Goal: Task Accomplishment & Management: Use online tool/utility

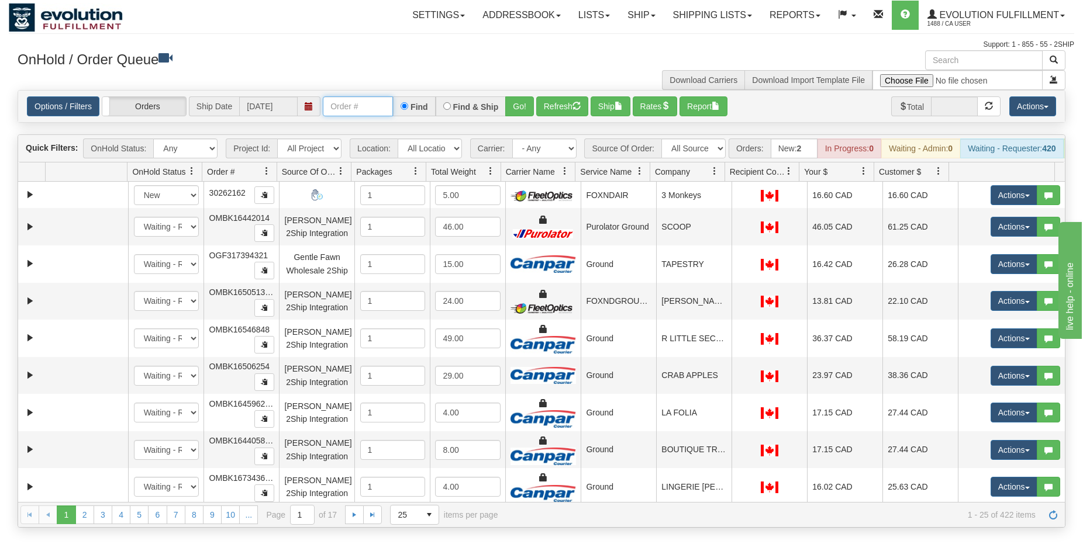
click at [348, 111] on input "text" at bounding box center [358, 106] width 70 height 20
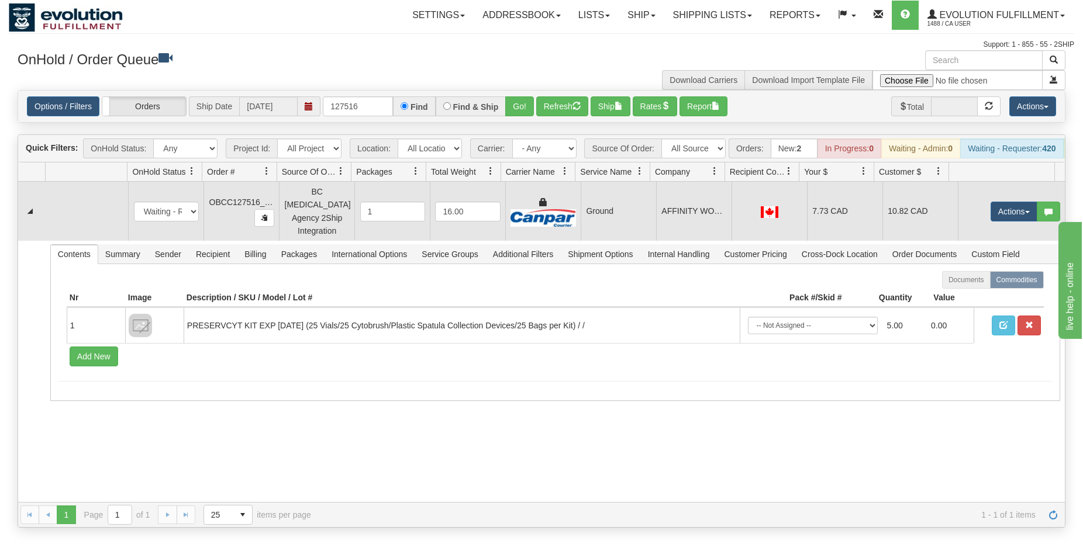
click at [664, 217] on td "AFFINITY WOMENS HEALTH" at bounding box center [693, 211] width 75 height 59
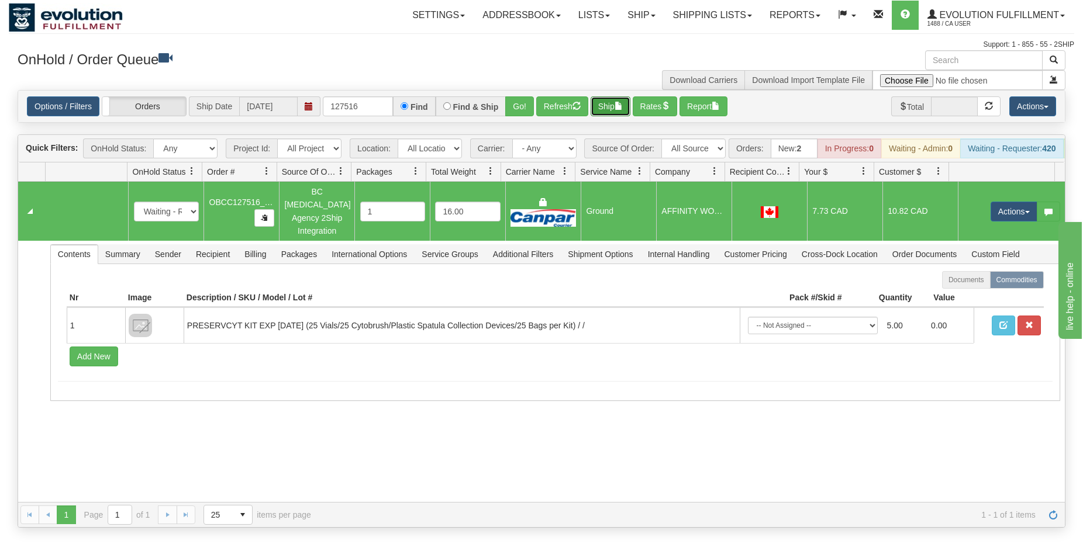
click at [618, 103] on button "Ship" at bounding box center [611, 106] width 40 height 20
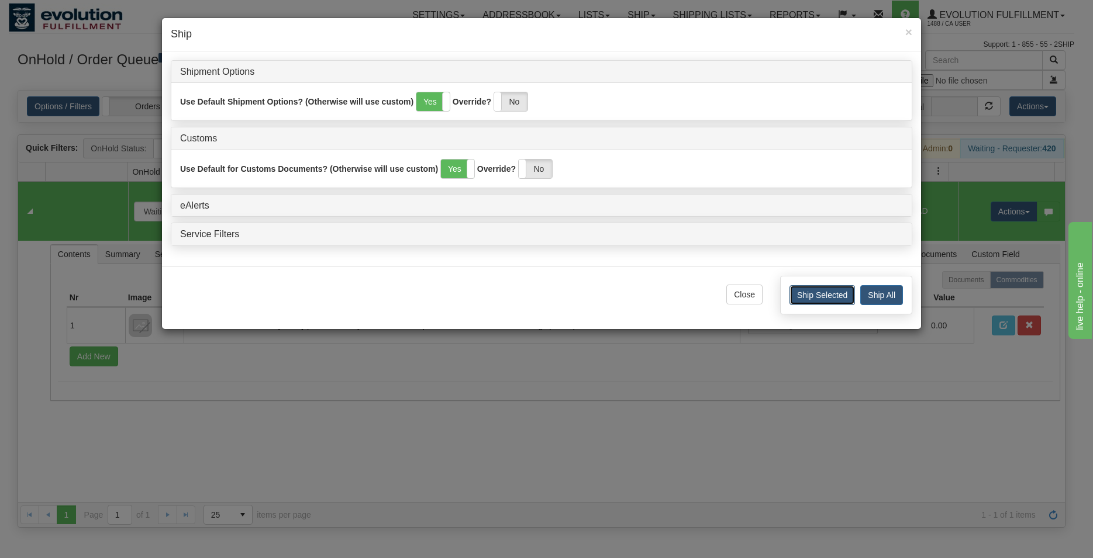
click at [798, 301] on button "Ship Selected" at bounding box center [821, 295] width 65 height 20
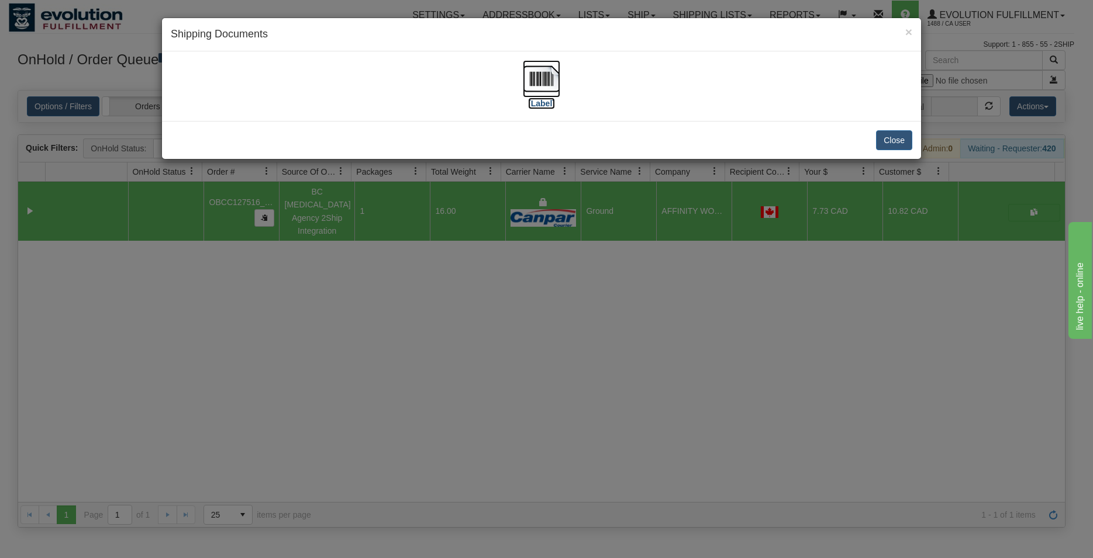
click at [535, 94] on img at bounding box center [541, 78] width 37 height 37
drag, startPoint x: 889, startPoint y: 143, endPoint x: 881, endPoint y: 147, distance: 9.2
click at [888, 144] on button "Close" at bounding box center [894, 140] width 36 height 20
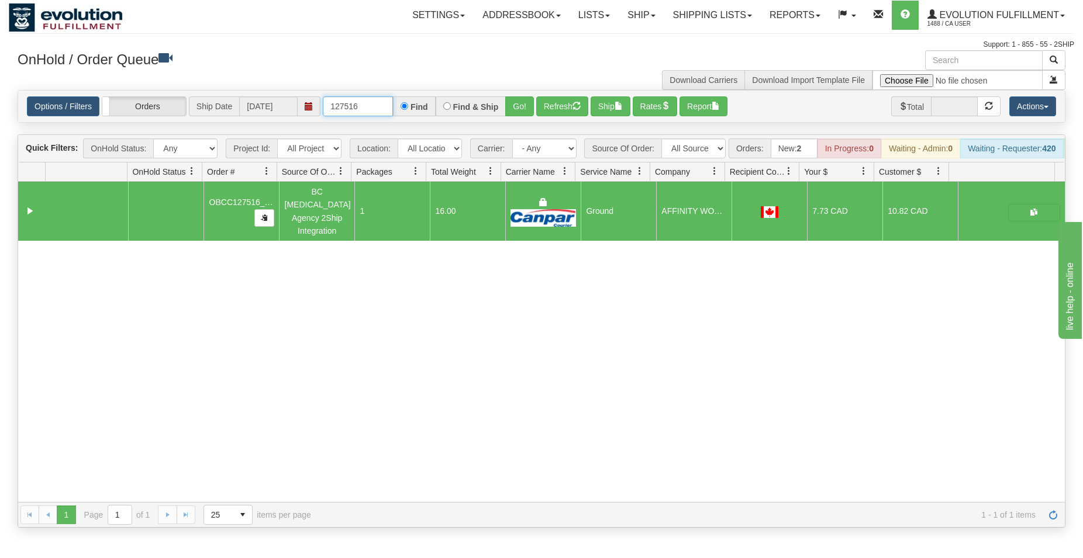
drag, startPoint x: 350, startPoint y: 103, endPoint x: 366, endPoint y: 104, distance: 15.8
click at [366, 104] on input "127516" at bounding box center [358, 106] width 70 height 20
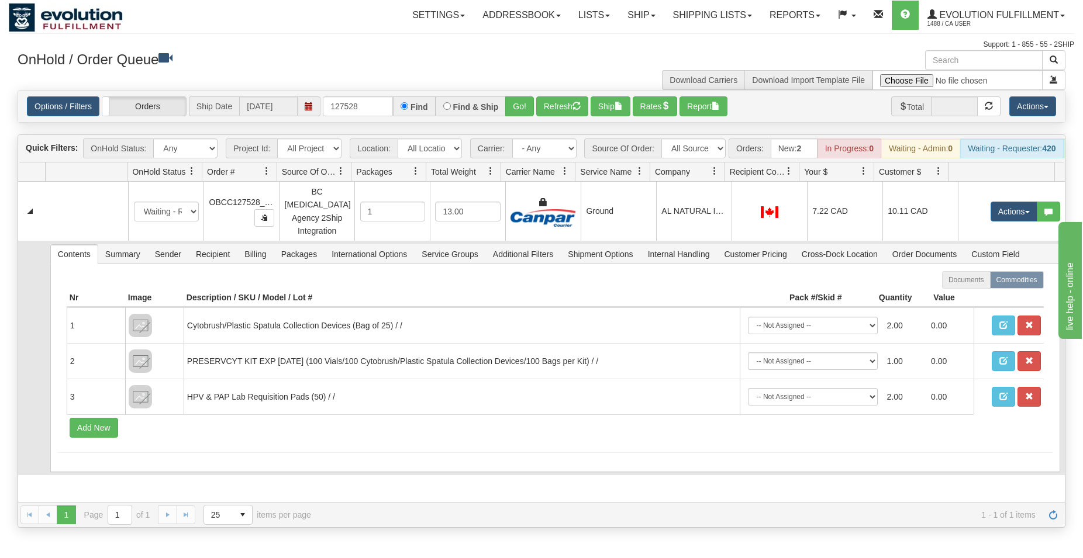
click at [611, 241] on td "Contents Summary Sender Recipient Billing Packages International Options Servic…" at bounding box center [555, 358] width 1020 height 235
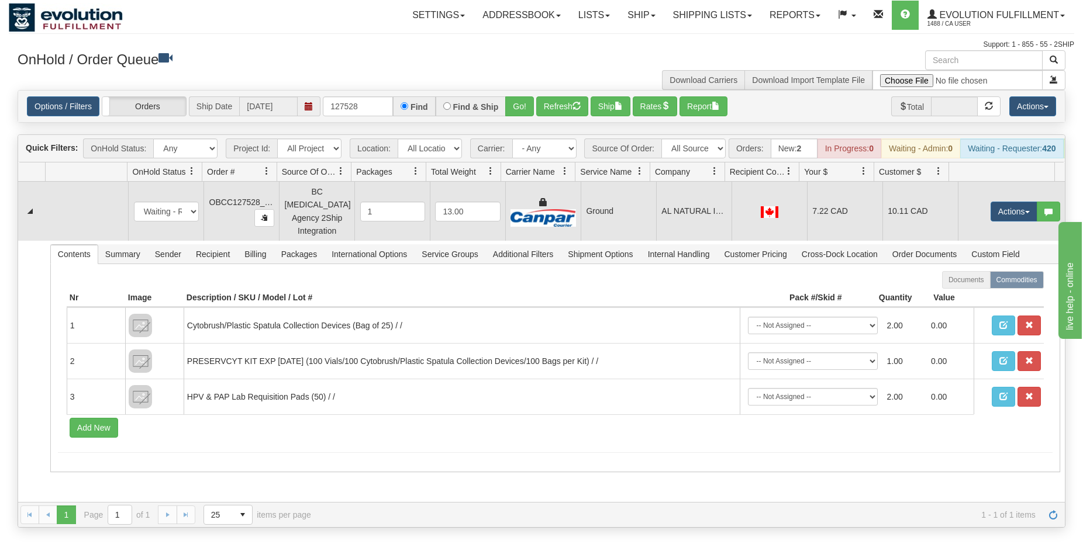
click at [608, 214] on td "Ground" at bounding box center [618, 211] width 75 height 59
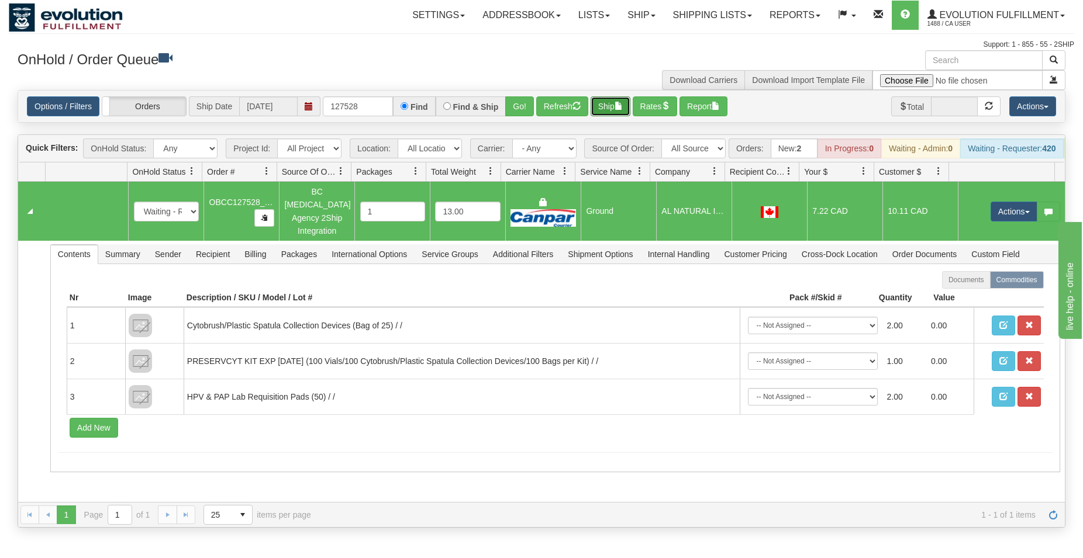
click at [616, 100] on button "Ship" at bounding box center [611, 106] width 40 height 20
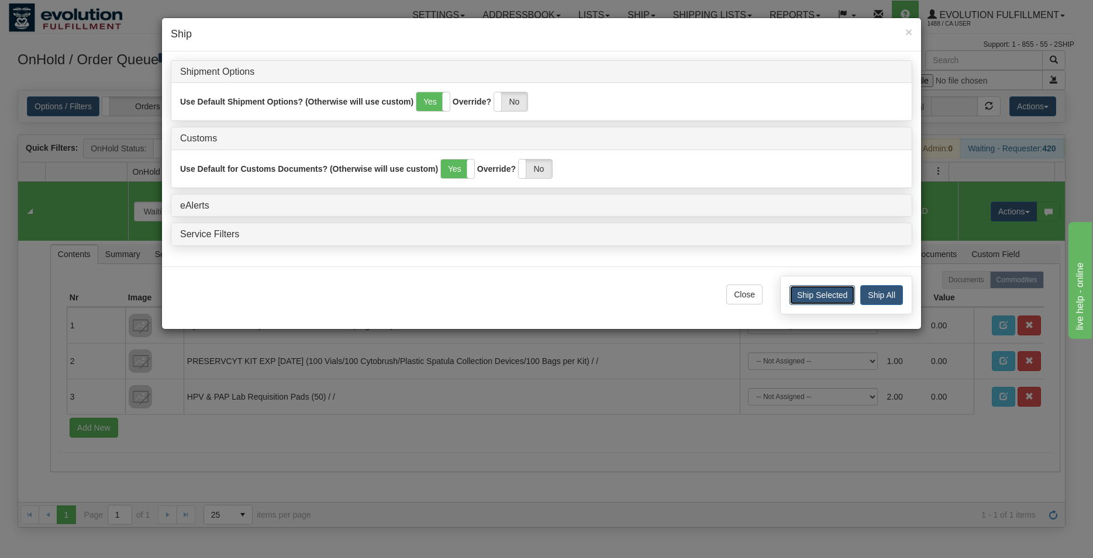
click at [806, 292] on button "Ship Selected" at bounding box center [821, 295] width 65 height 20
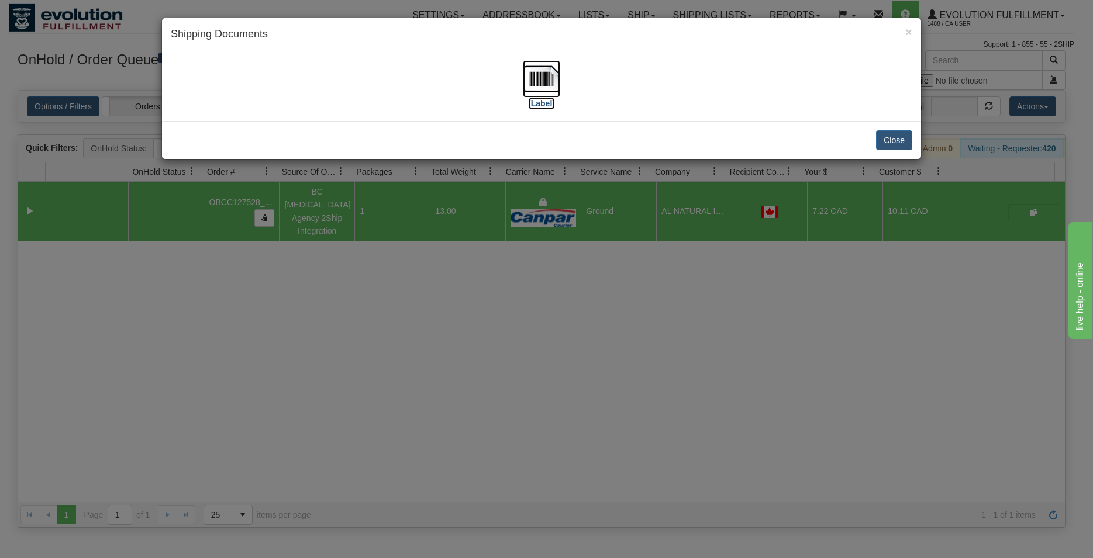
click at [527, 75] on img at bounding box center [541, 78] width 37 height 37
click at [906, 147] on button "Close" at bounding box center [894, 140] width 36 height 20
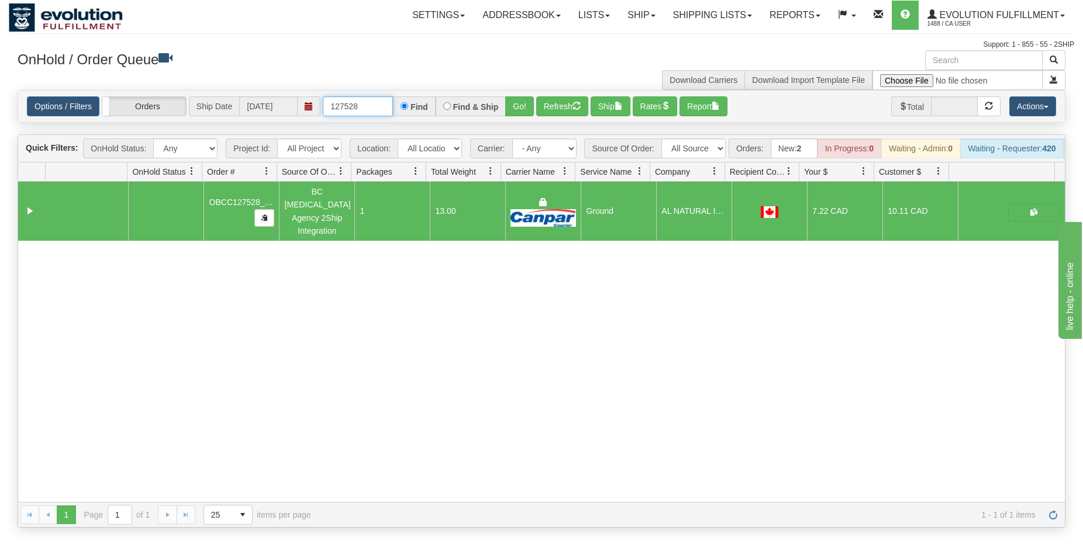
drag, startPoint x: 353, startPoint y: 106, endPoint x: 373, endPoint y: 107, distance: 20.5
click at [373, 107] on input "127528" at bounding box center [358, 106] width 70 height 20
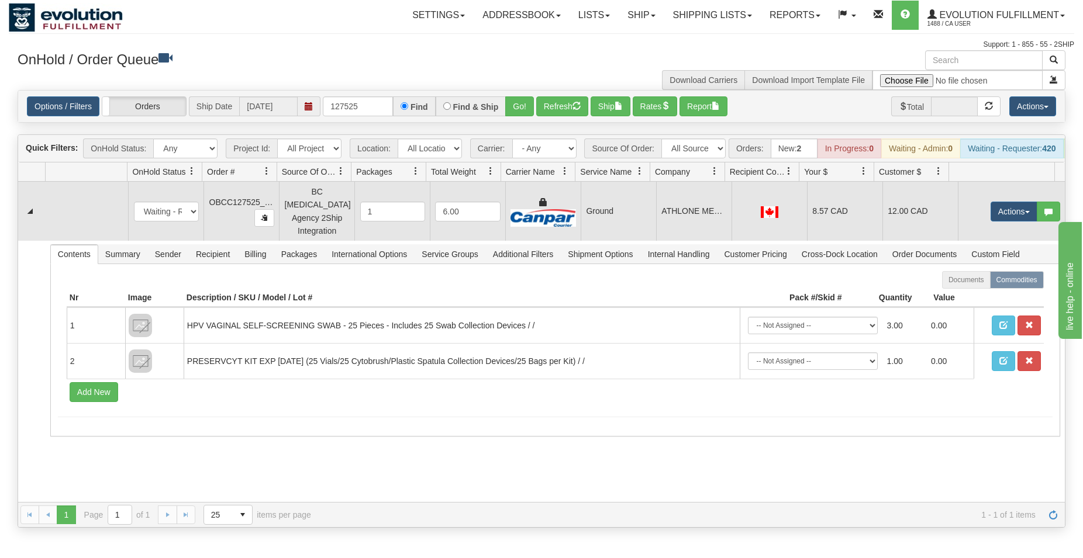
click at [682, 225] on td "ATHLONE MEDICAL CLINIC" at bounding box center [693, 211] width 75 height 59
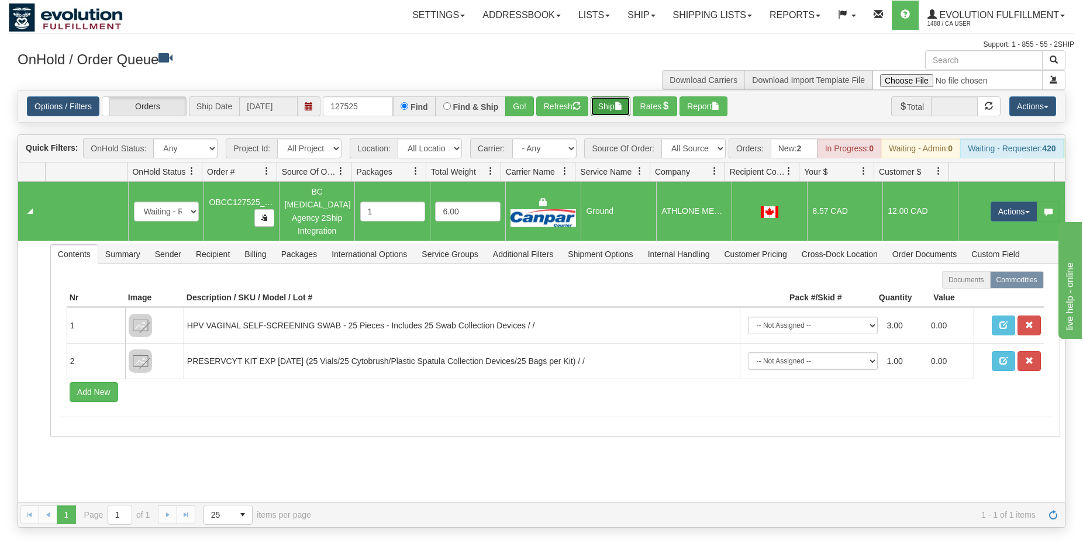
click at [619, 109] on button "Ship" at bounding box center [611, 106] width 40 height 20
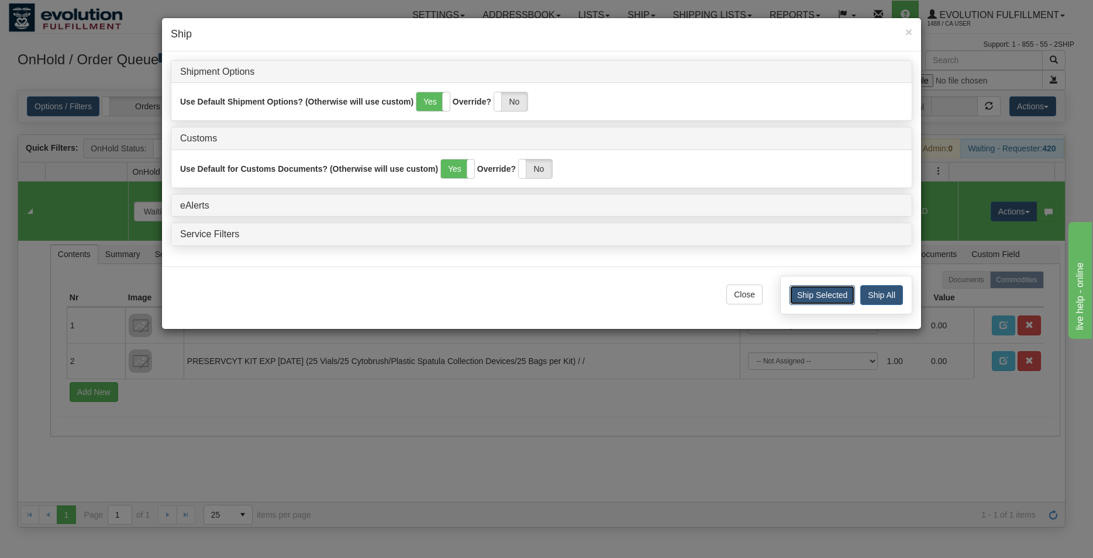
click at [807, 295] on button "Ship Selected" at bounding box center [821, 295] width 65 height 20
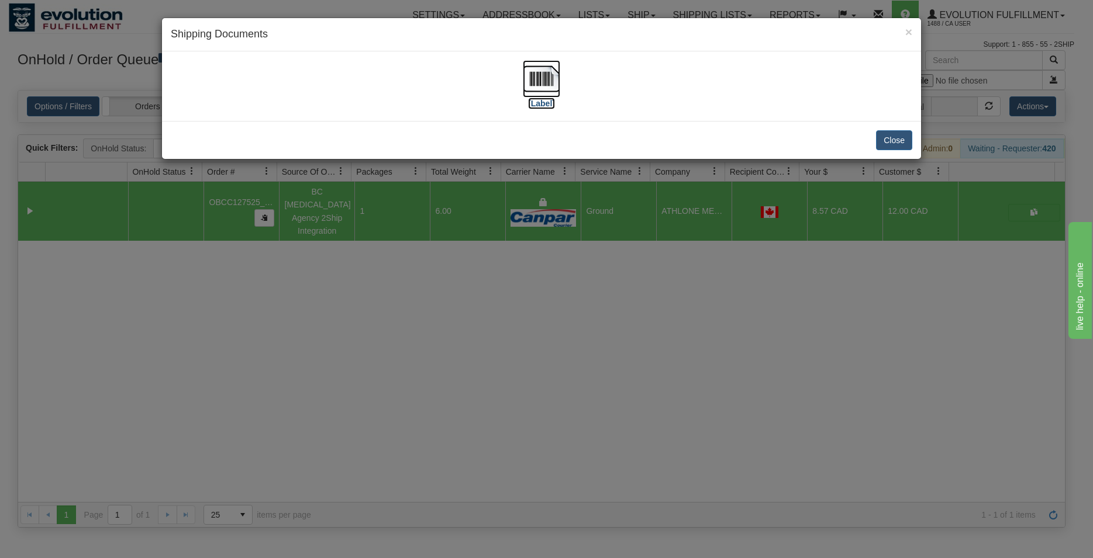
click at [536, 84] on img at bounding box center [541, 78] width 37 height 37
click at [886, 146] on button "Close" at bounding box center [894, 140] width 36 height 20
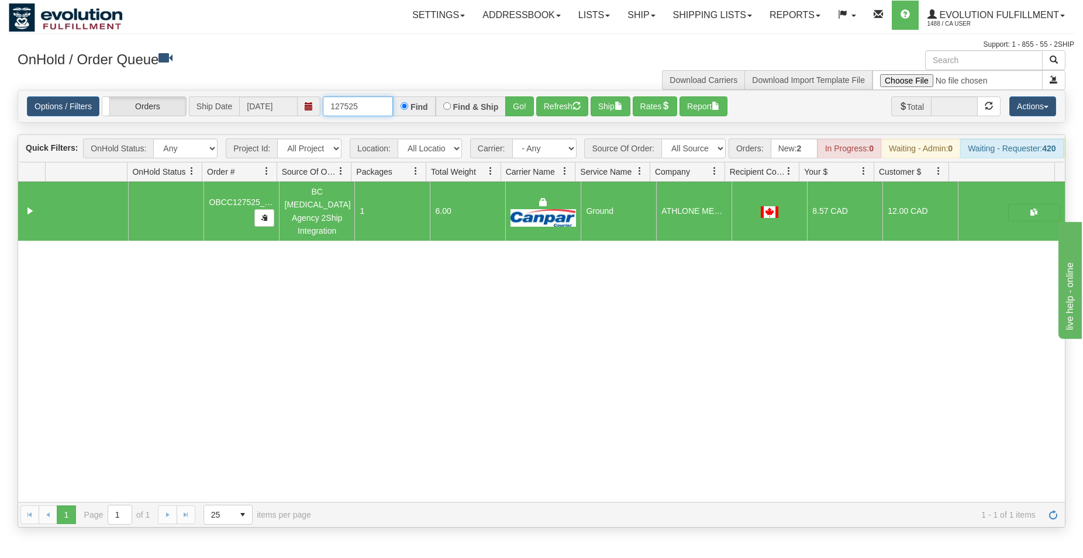
drag, startPoint x: 350, startPoint y: 105, endPoint x: 358, endPoint y: 103, distance: 8.5
click at [358, 103] on input "127525" at bounding box center [358, 106] width 70 height 20
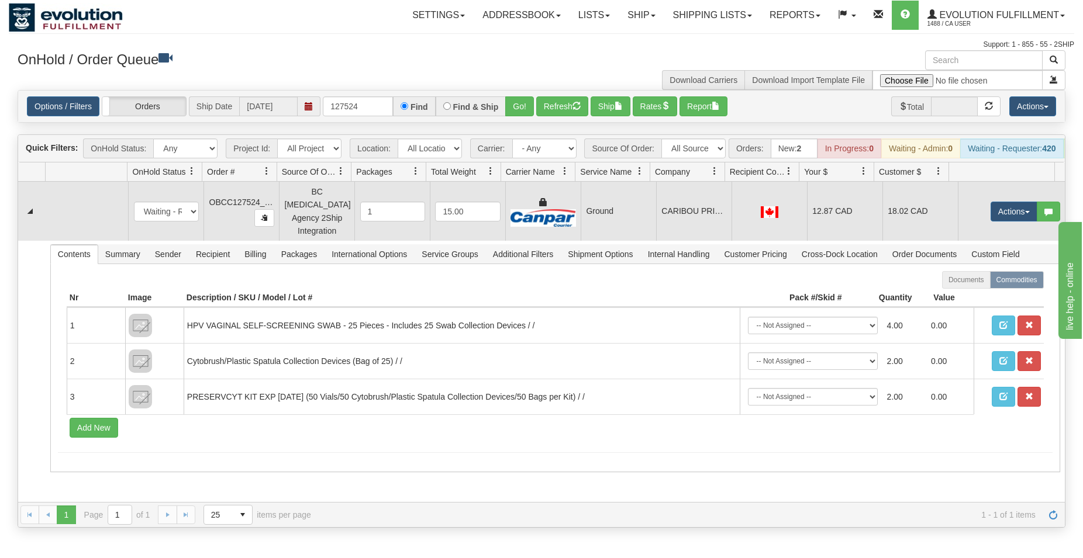
click at [737, 218] on div at bounding box center [769, 211] width 65 height 13
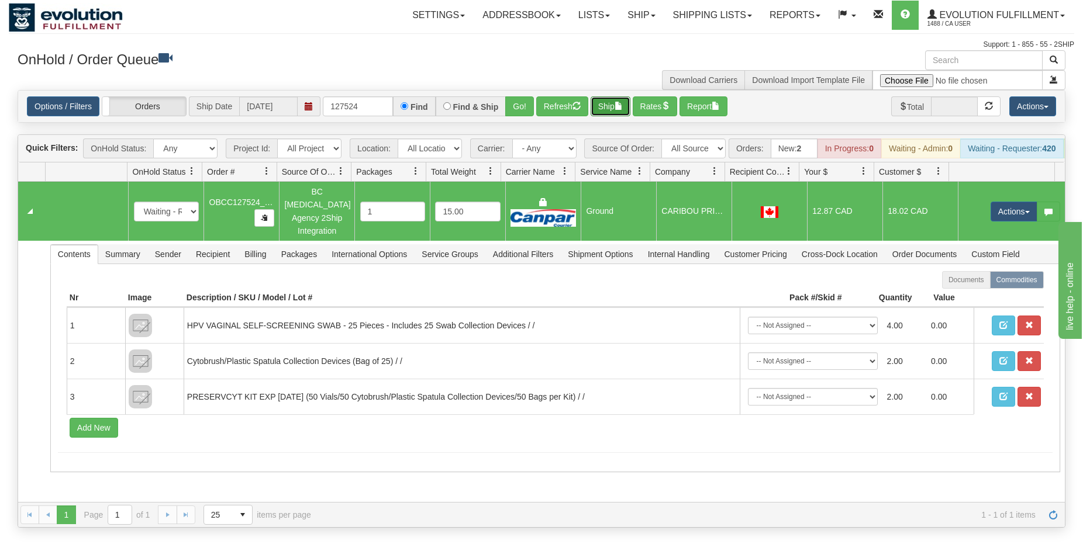
click at [614, 106] on button "Ship" at bounding box center [611, 106] width 40 height 20
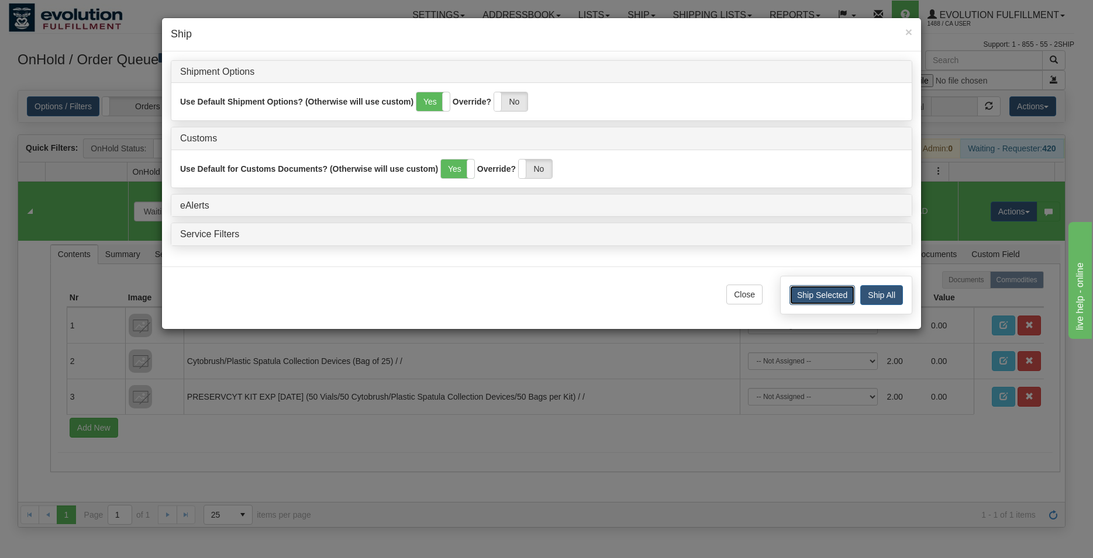
click at [805, 288] on button "Ship Selected" at bounding box center [821, 295] width 65 height 20
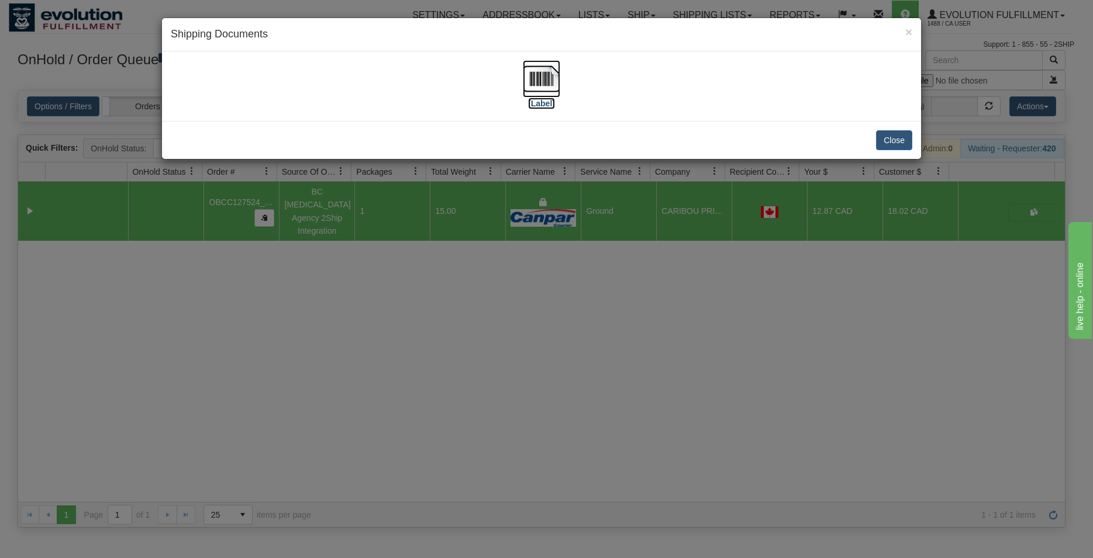
click at [547, 87] on img at bounding box center [541, 78] width 37 height 37
click at [890, 137] on button "Close" at bounding box center [894, 140] width 36 height 20
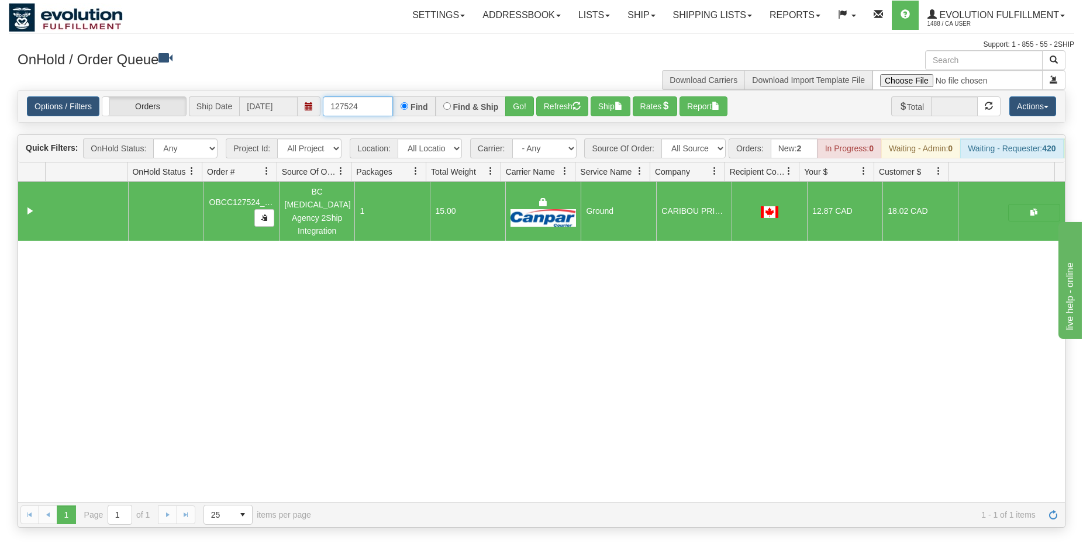
drag, startPoint x: 349, startPoint y: 105, endPoint x: 366, endPoint y: 106, distance: 17.6
click at [366, 106] on input "127524" at bounding box center [358, 106] width 70 height 20
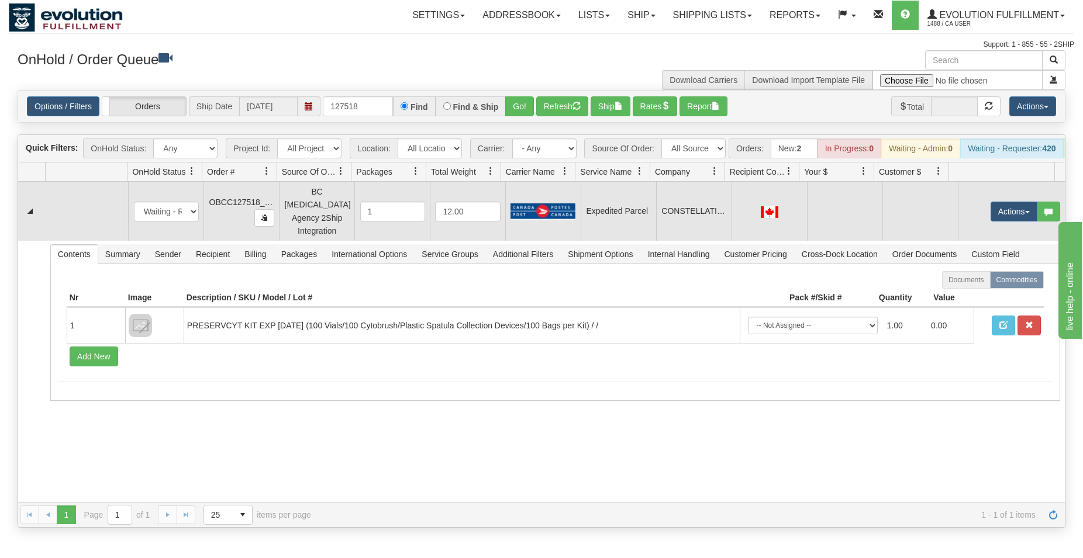
click at [769, 207] on td at bounding box center [769, 211] width 75 height 59
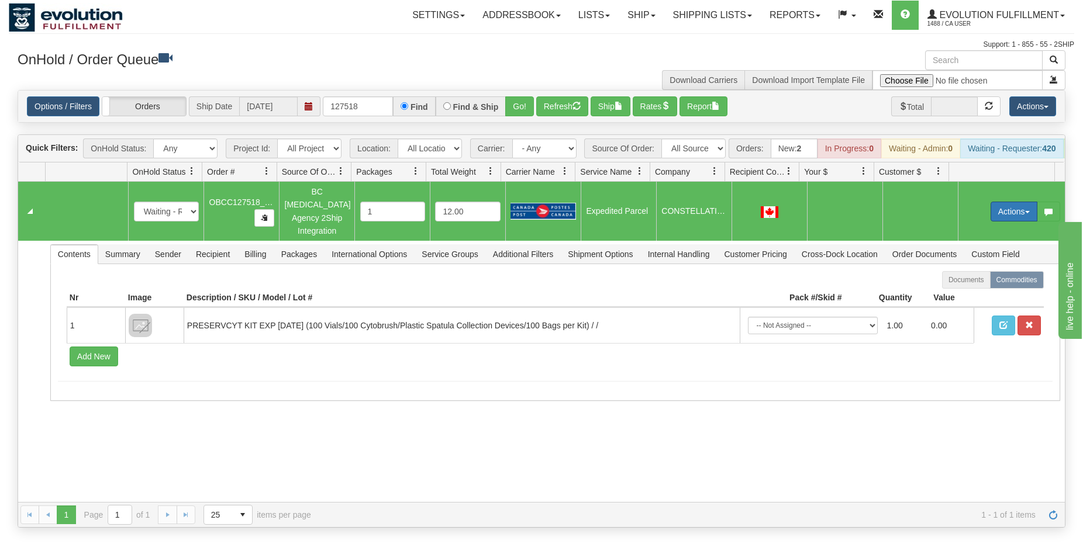
click at [991, 211] on button "Actions" at bounding box center [1014, 212] width 47 height 20
click at [968, 267] on span "Rate All Services" at bounding box center [990, 264] width 70 height 9
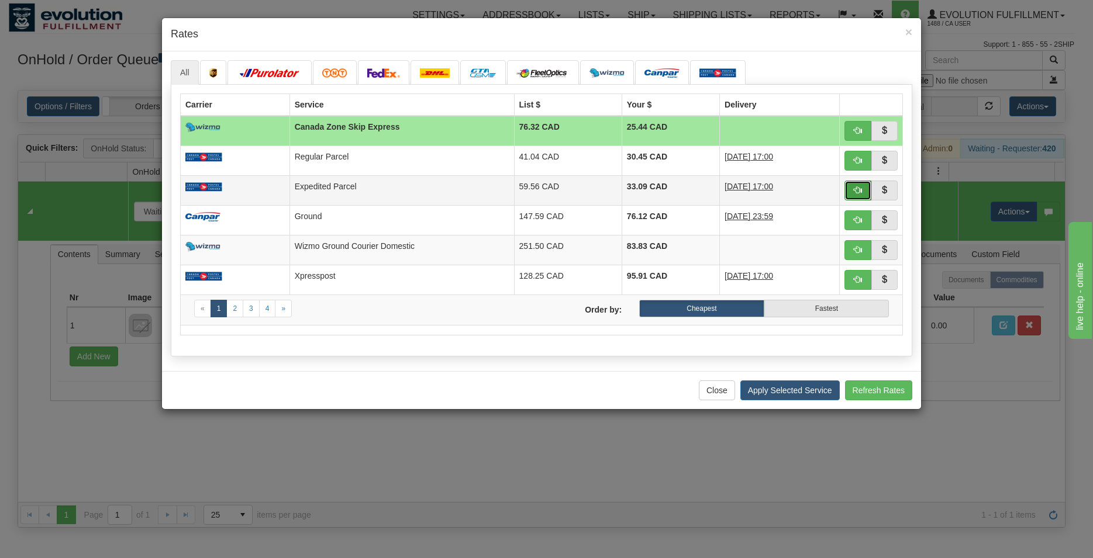
click at [857, 189] on span "button" at bounding box center [858, 190] width 8 height 8
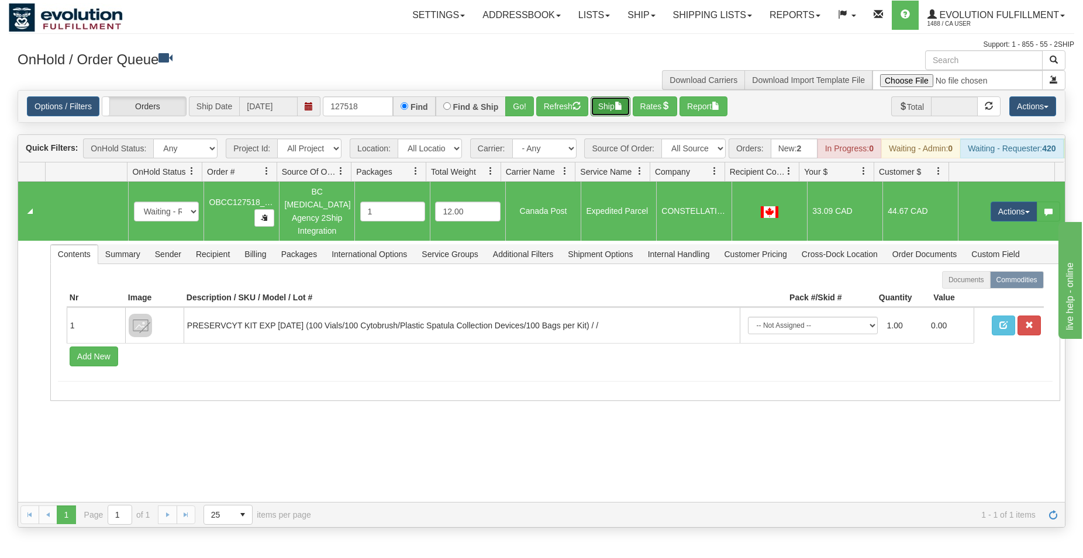
click at [614, 106] on button "Ship" at bounding box center [611, 106] width 40 height 20
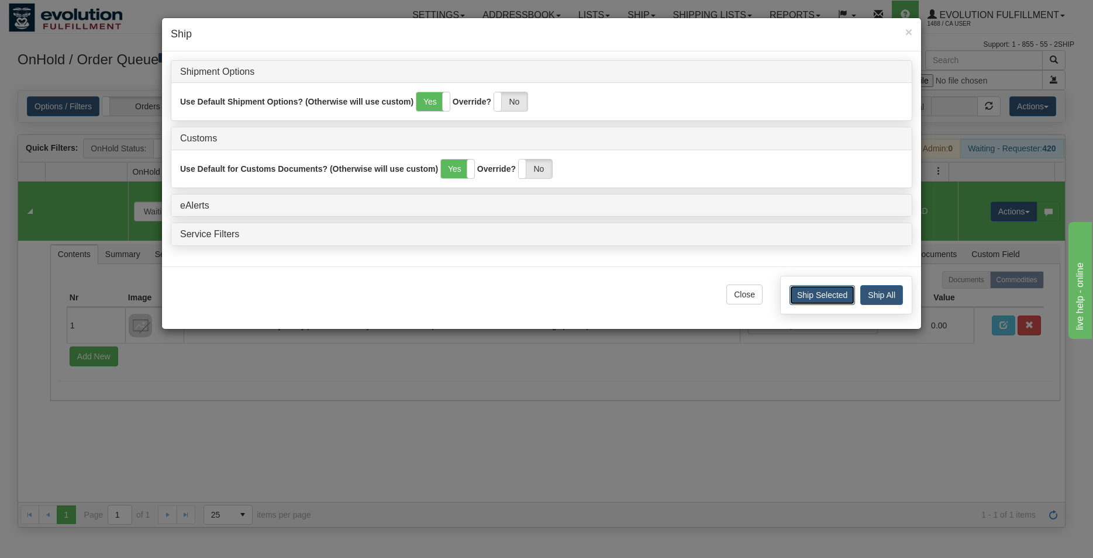
click at [795, 300] on button "Ship Selected" at bounding box center [821, 295] width 65 height 20
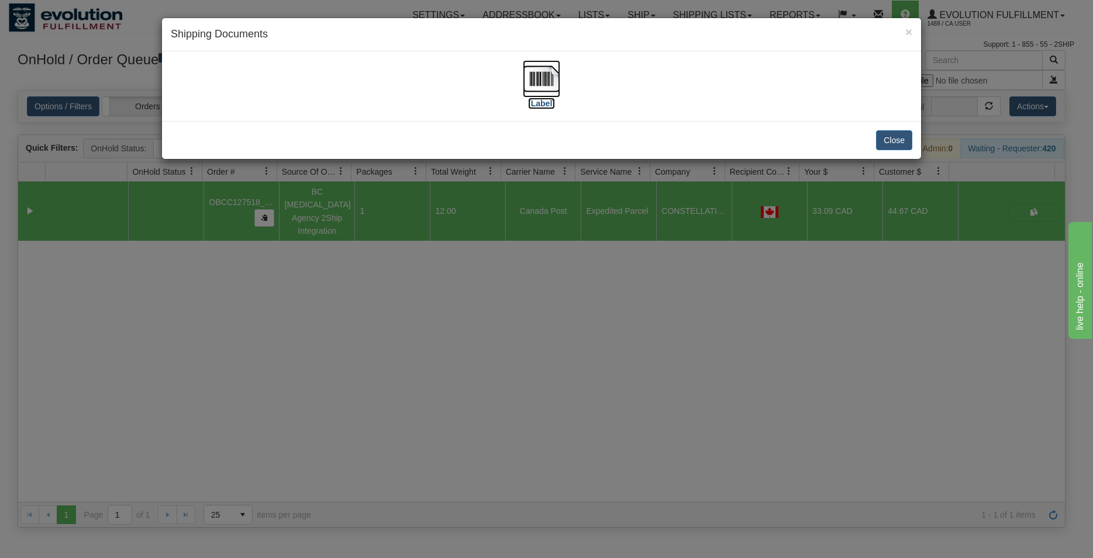
click at [539, 94] on img at bounding box center [541, 78] width 37 height 37
click at [885, 140] on button "Close" at bounding box center [894, 140] width 36 height 20
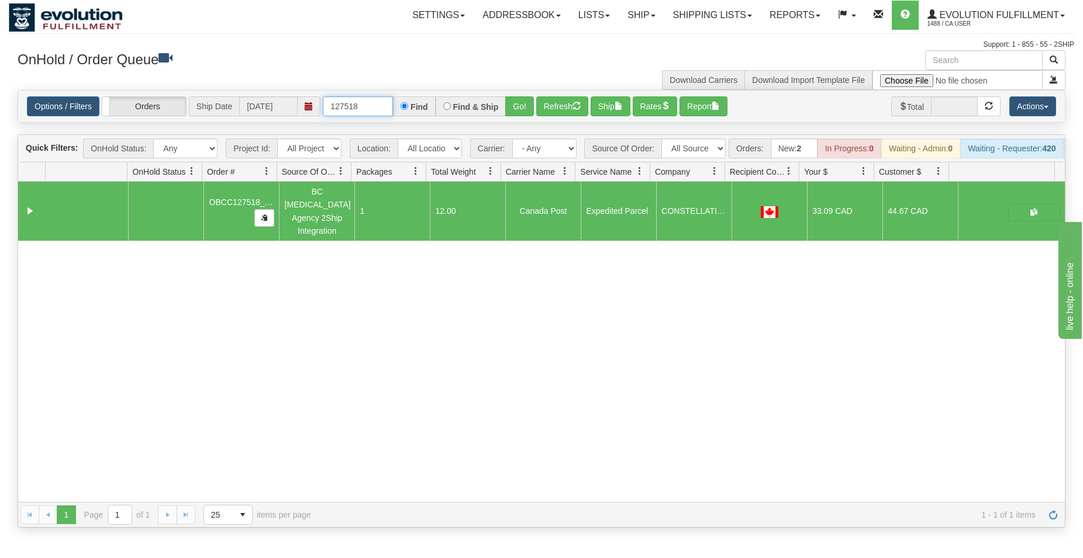
drag, startPoint x: 354, startPoint y: 106, endPoint x: 372, endPoint y: 108, distance: 18.3
click at [372, 108] on input "127518" at bounding box center [358, 106] width 70 height 20
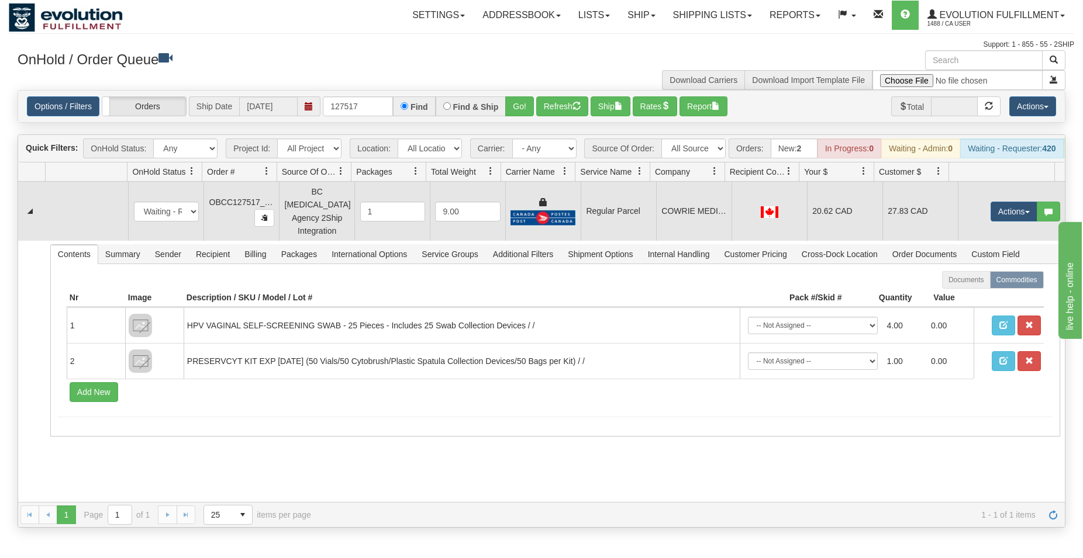
click at [634, 204] on td "Regular Parcel" at bounding box center [618, 211] width 75 height 59
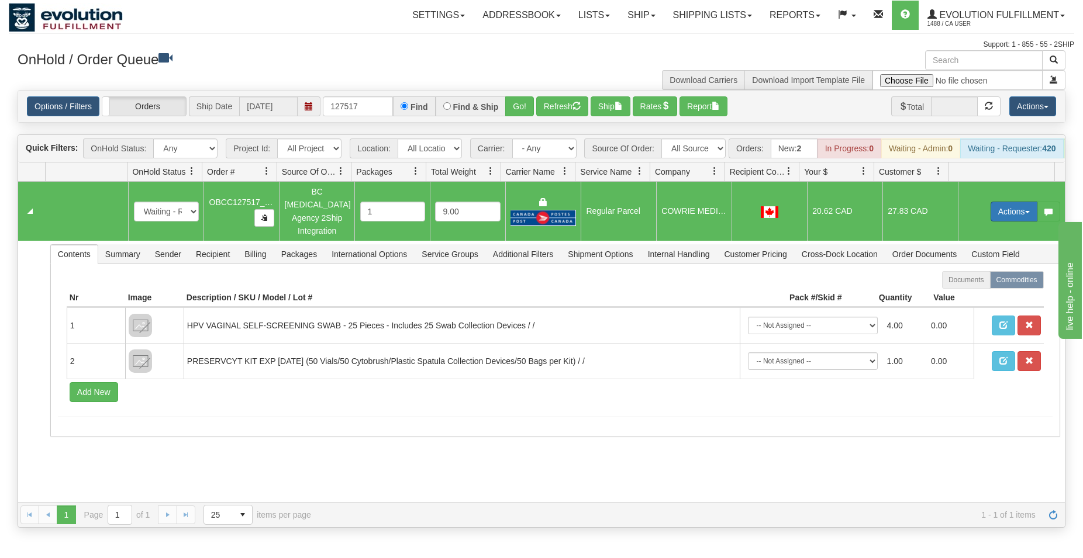
click at [1000, 216] on button "Actions" at bounding box center [1014, 212] width 47 height 20
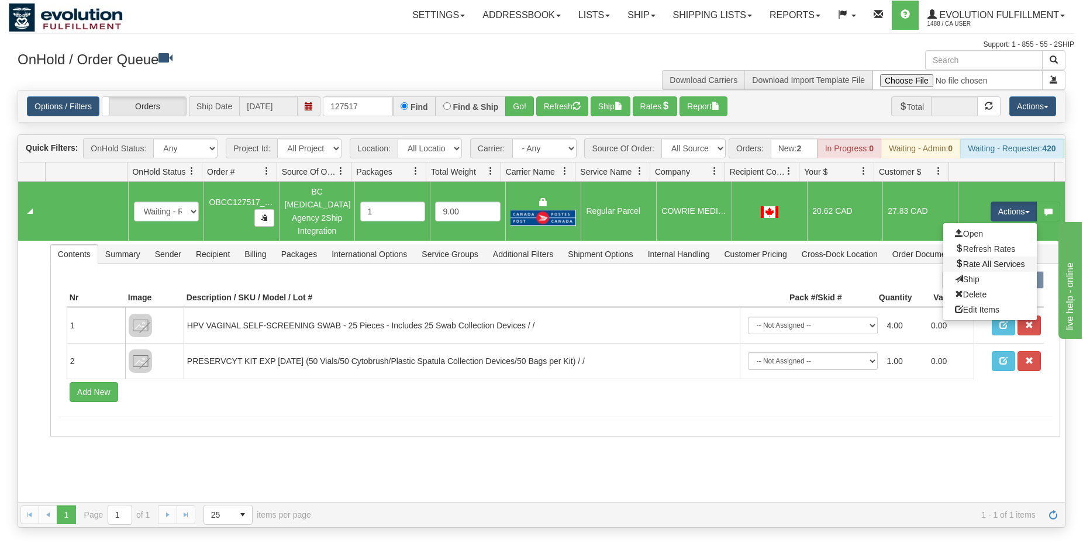
click at [980, 261] on link "Rate All Services" at bounding box center [990, 264] width 94 height 15
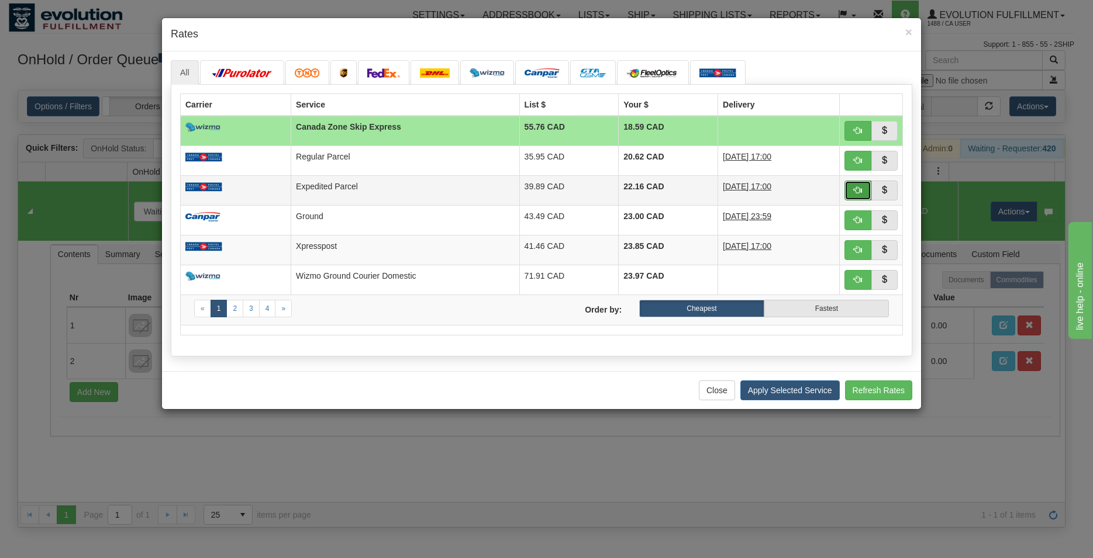
click at [858, 186] on span "button" at bounding box center [858, 190] width 8 height 8
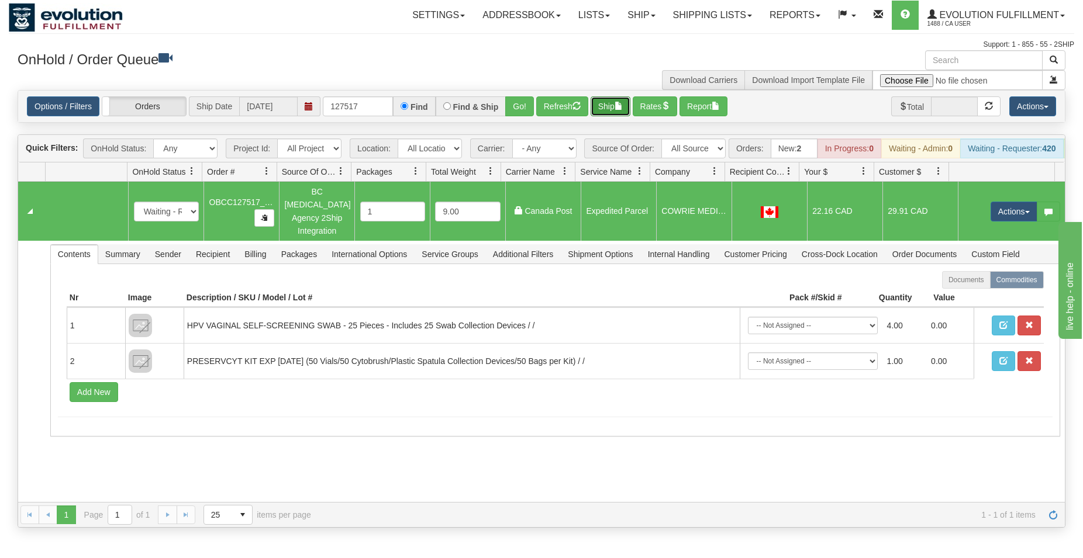
click at [618, 107] on button "Ship" at bounding box center [611, 106] width 40 height 20
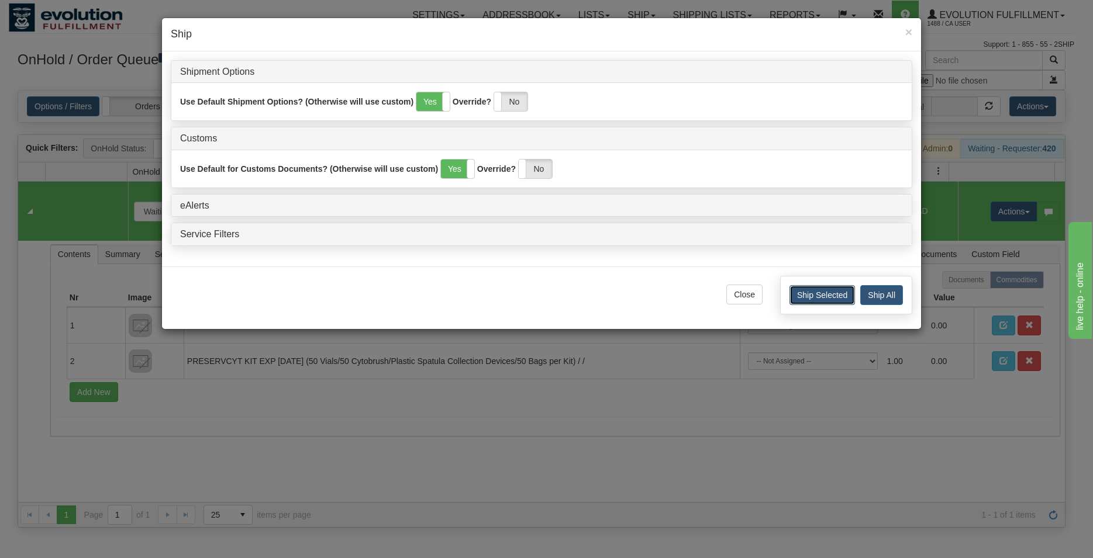
click at [808, 289] on button "Ship Selected" at bounding box center [821, 295] width 65 height 20
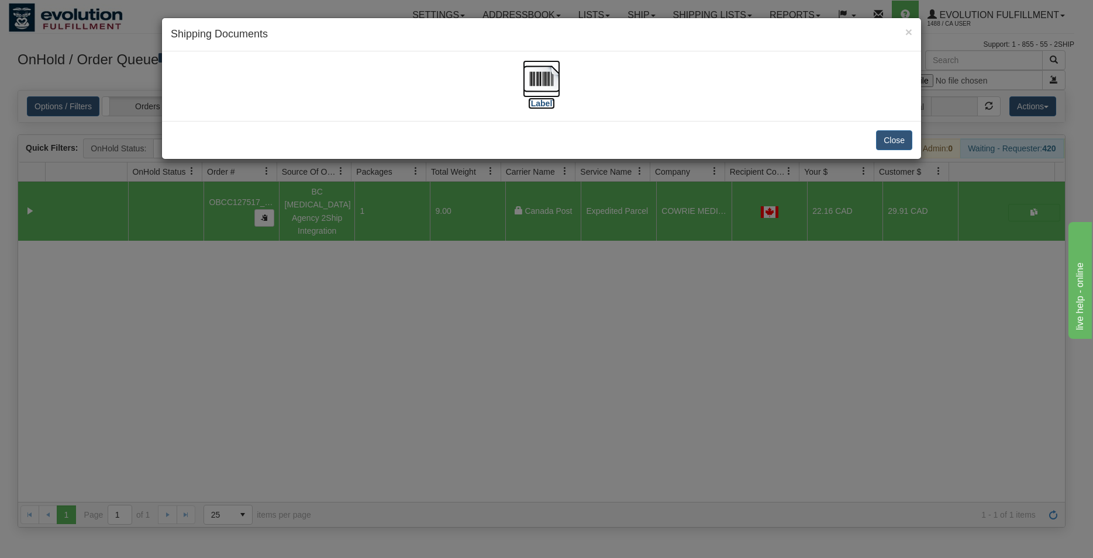
click at [537, 95] on img at bounding box center [541, 78] width 37 height 37
click at [901, 138] on button "Close" at bounding box center [894, 140] width 36 height 20
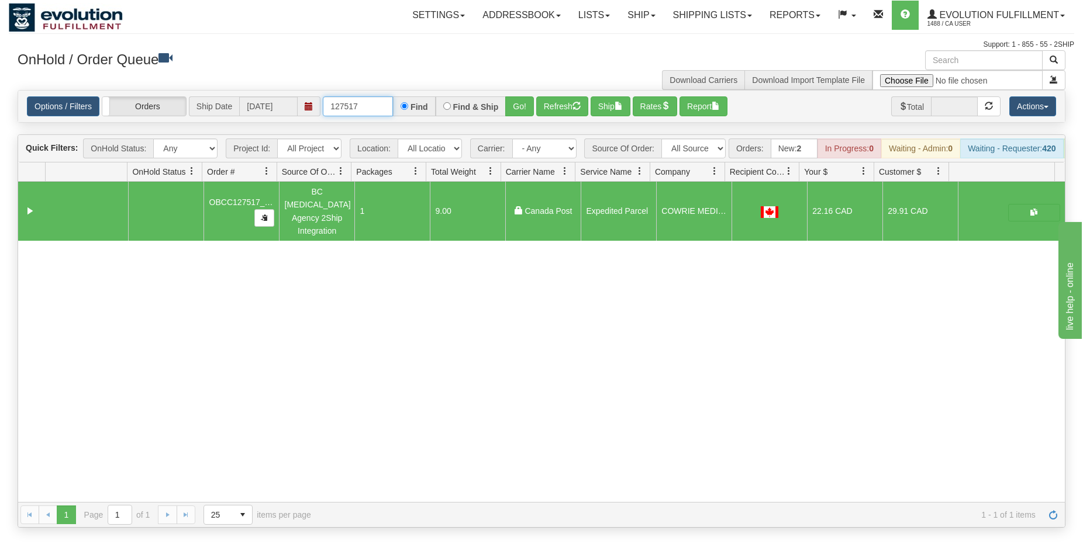
drag, startPoint x: 347, startPoint y: 108, endPoint x: 374, endPoint y: 108, distance: 26.3
click at [374, 108] on input "127517" at bounding box center [358, 106] width 70 height 20
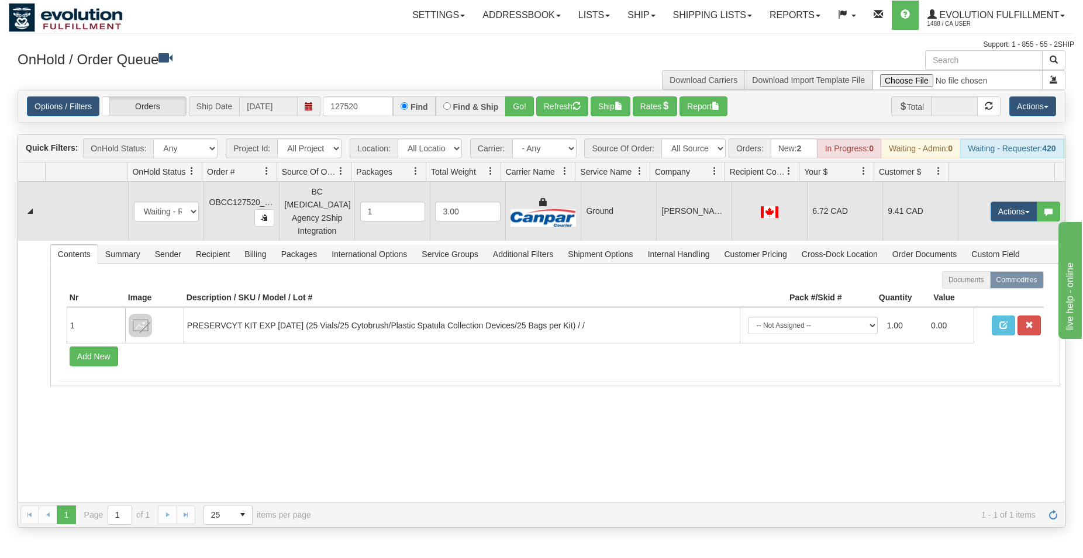
click at [685, 202] on td "[PERSON_NAME] & ASSOCIATES INC." at bounding box center [693, 211] width 75 height 59
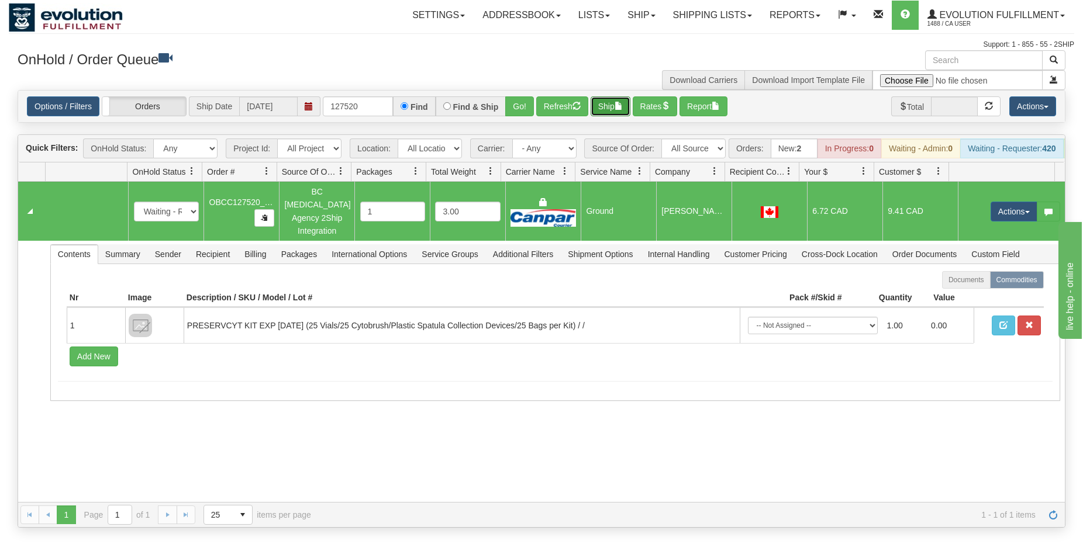
click at [615, 109] on button "Ship" at bounding box center [611, 106] width 40 height 20
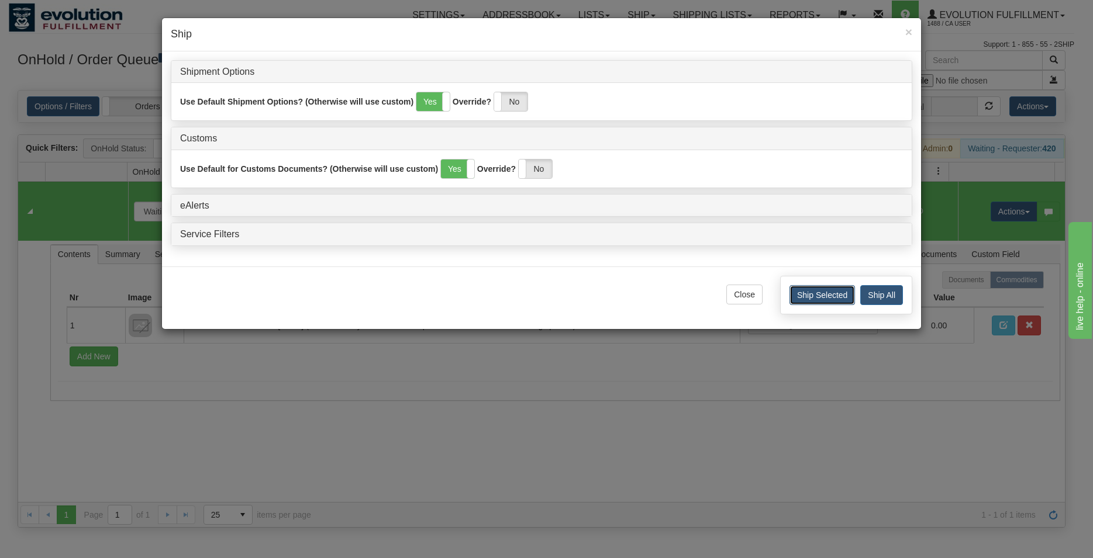
click at [811, 301] on button "Ship Selected" at bounding box center [821, 295] width 65 height 20
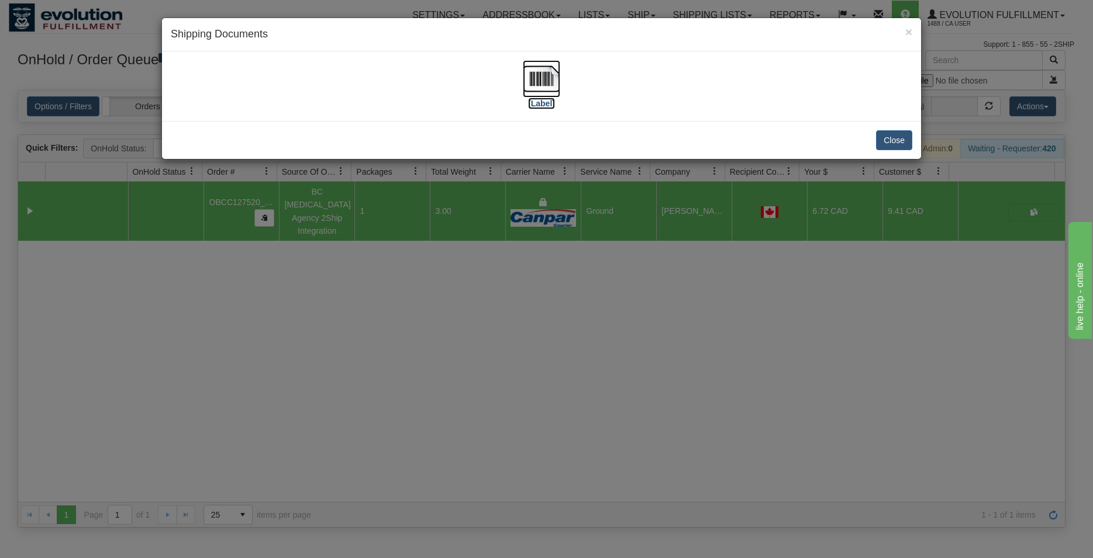
click at [553, 81] on img at bounding box center [541, 78] width 37 height 37
click at [888, 142] on button "Close" at bounding box center [894, 140] width 36 height 20
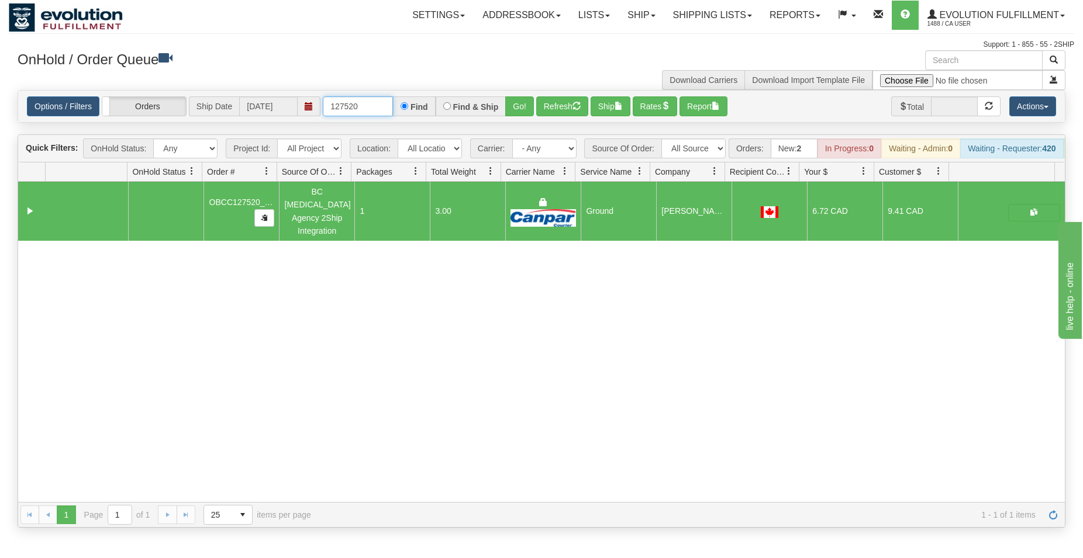
click at [358, 106] on input "127520" at bounding box center [358, 106] width 70 height 20
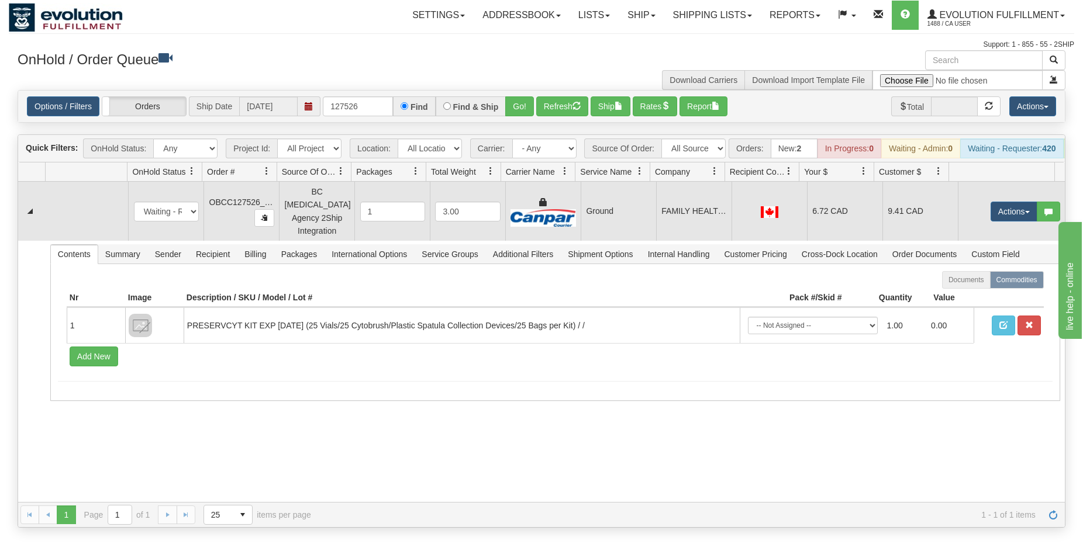
click at [663, 229] on td "FAMILY HEALTH CLINIC - MIDWIVES" at bounding box center [693, 211] width 75 height 59
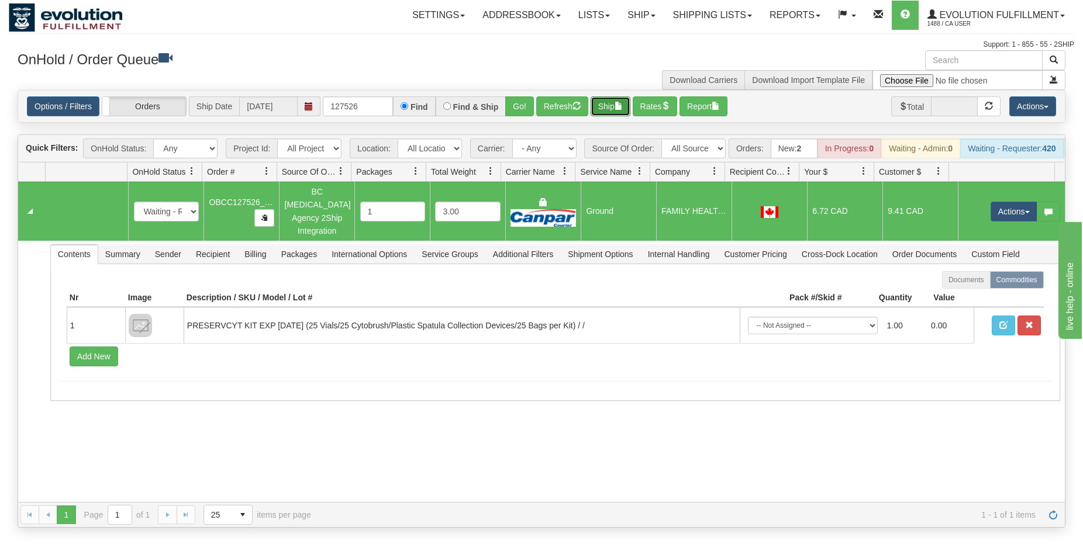
click at [607, 104] on button "Ship" at bounding box center [611, 106] width 40 height 20
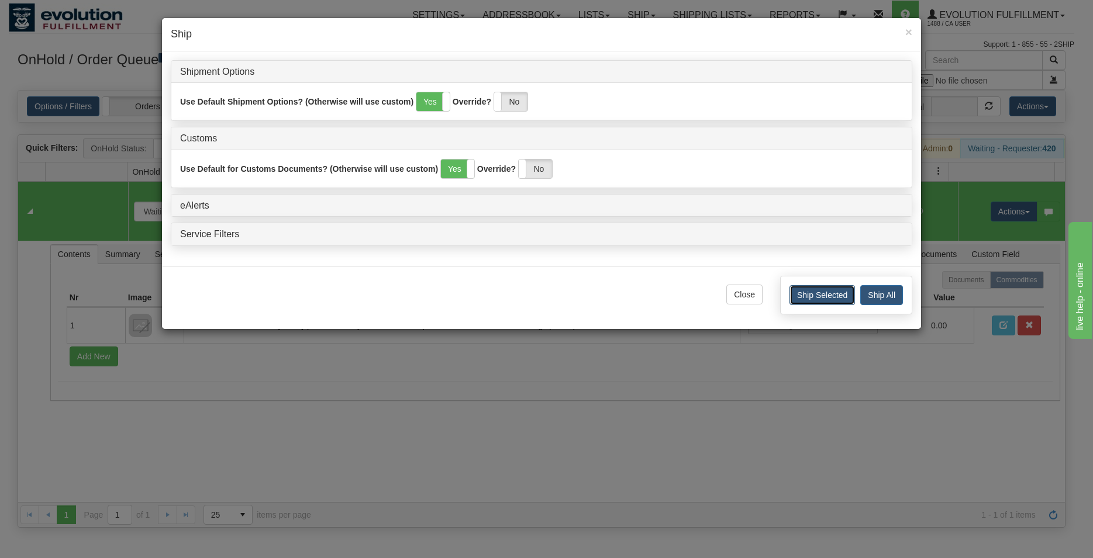
click at [816, 293] on button "Ship Selected" at bounding box center [821, 295] width 65 height 20
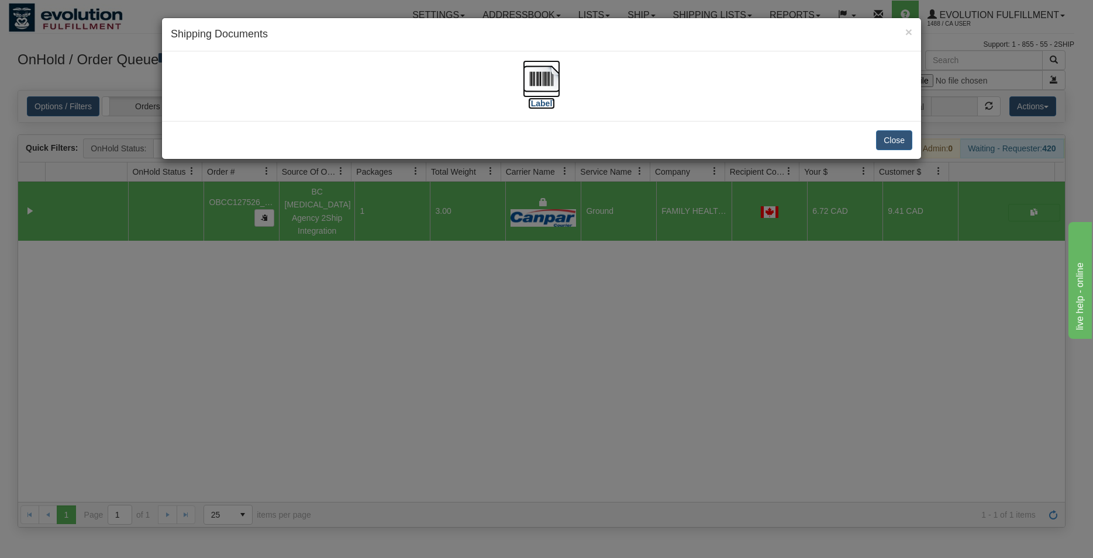
click at [546, 85] on img at bounding box center [541, 78] width 37 height 37
click at [890, 135] on button "Close" at bounding box center [894, 140] width 36 height 20
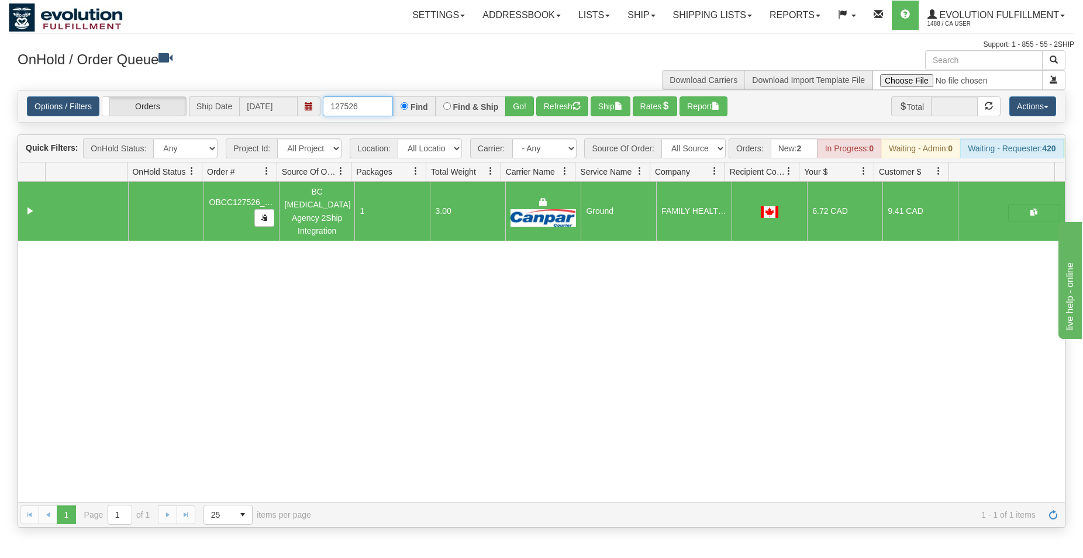
drag, startPoint x: 350, startPoint y: 105, endPoint x: 362, endPoint y: 103, distance: 11.9
click at [362, 103] on input "127526" at bounding box center [358, 106] width 70 height 20
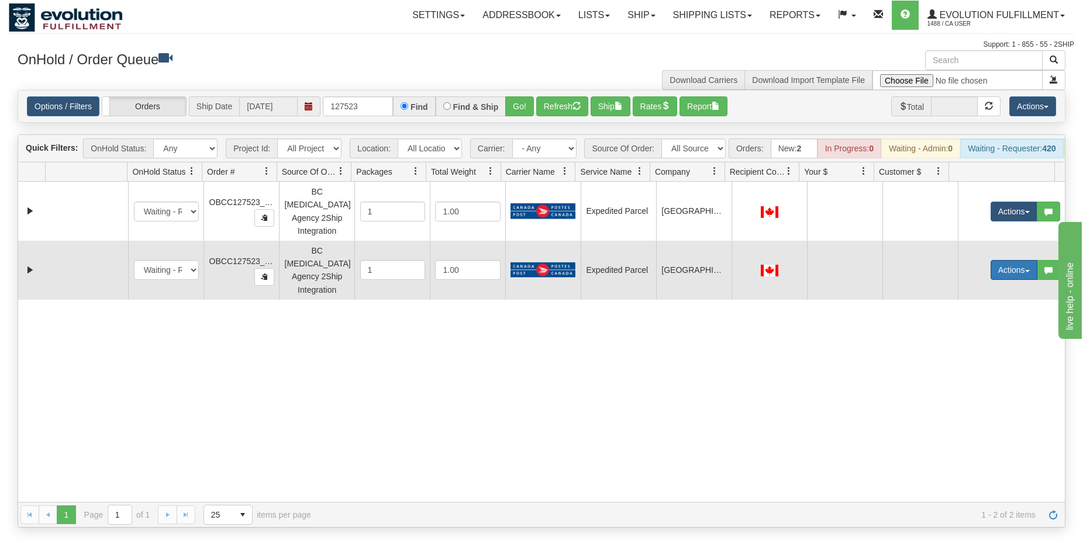
click at [991, 267] on button "Actions" at bounding box center [1014, 270] width 47 height 20
click at [980, 318] on span "Rate All Services" at bounding box center [990, 322] width 70 height 9
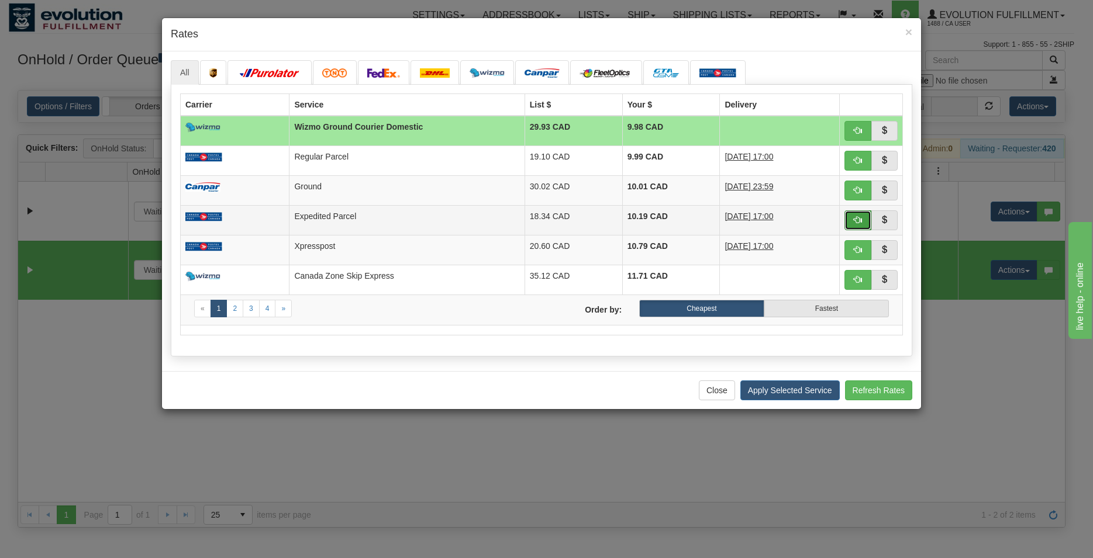
click at [861, 219] on span "button" at bounding box center [858, 220] width 8 height 8
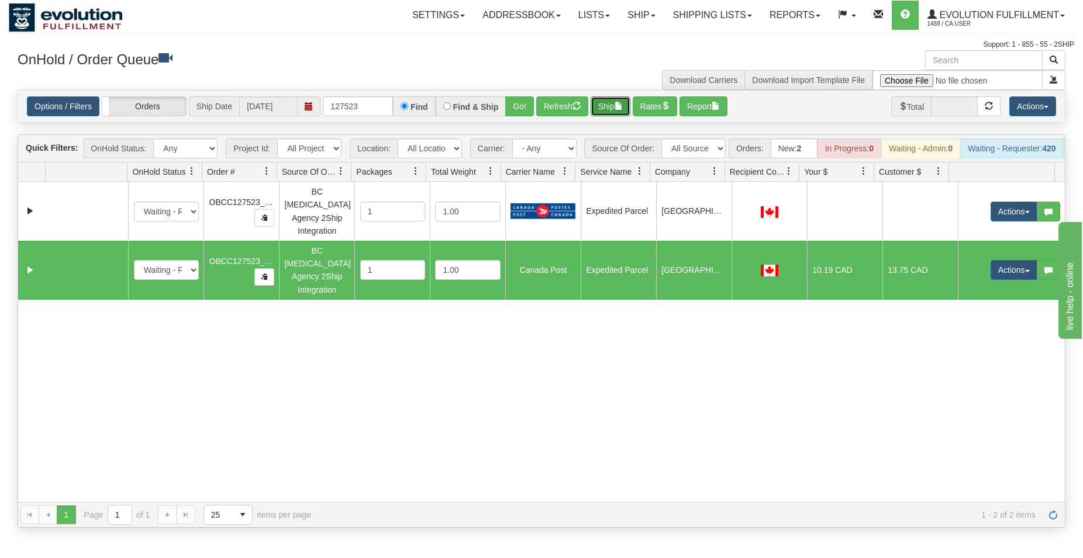
click at [610, 108] on button "Ship" at bounding box center [611, 106] width 40 height 20
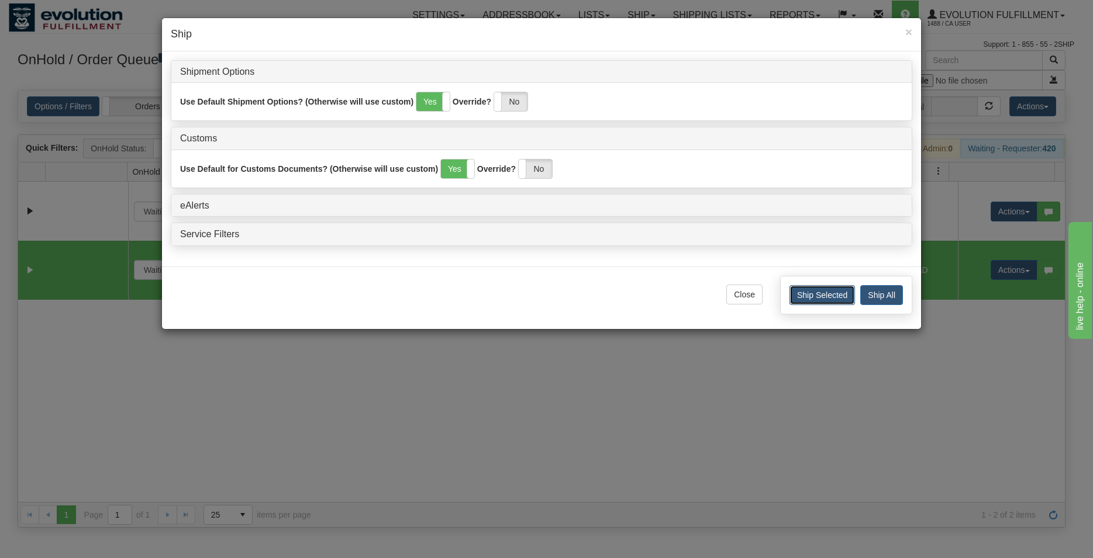
click at [808, 299] on button "Ship Selected" at bounding box center [821, 295] width 65 height 20
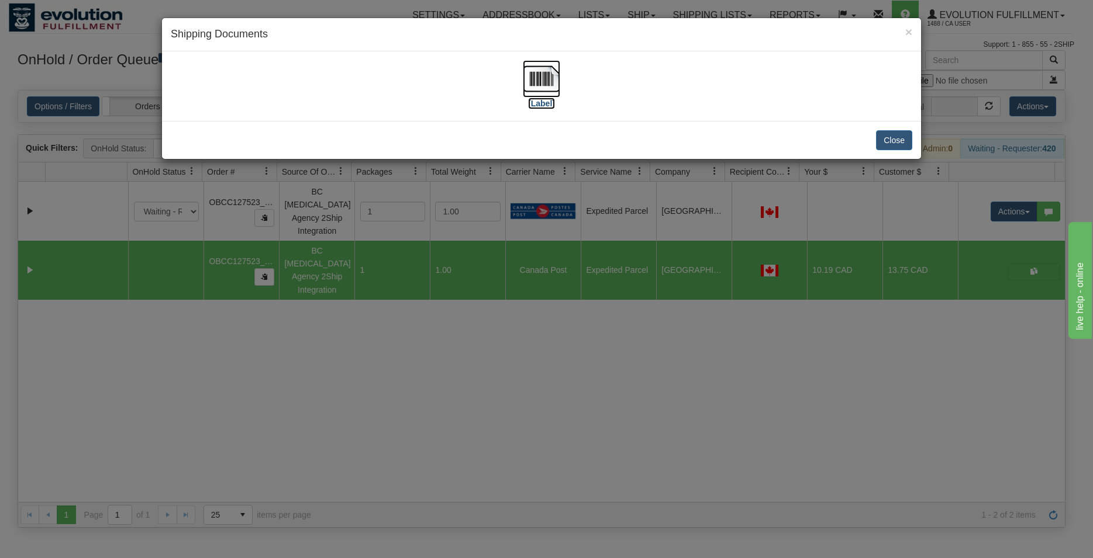
click at [542, 81] on img at bounding box center [541, 78] width 37 height 37
click at [536, 87] on img at bounding box center [541, 78] width 37 height 37
click at [892, 145] on button "Close" at bounding box center [894, 140] width 36 height 20
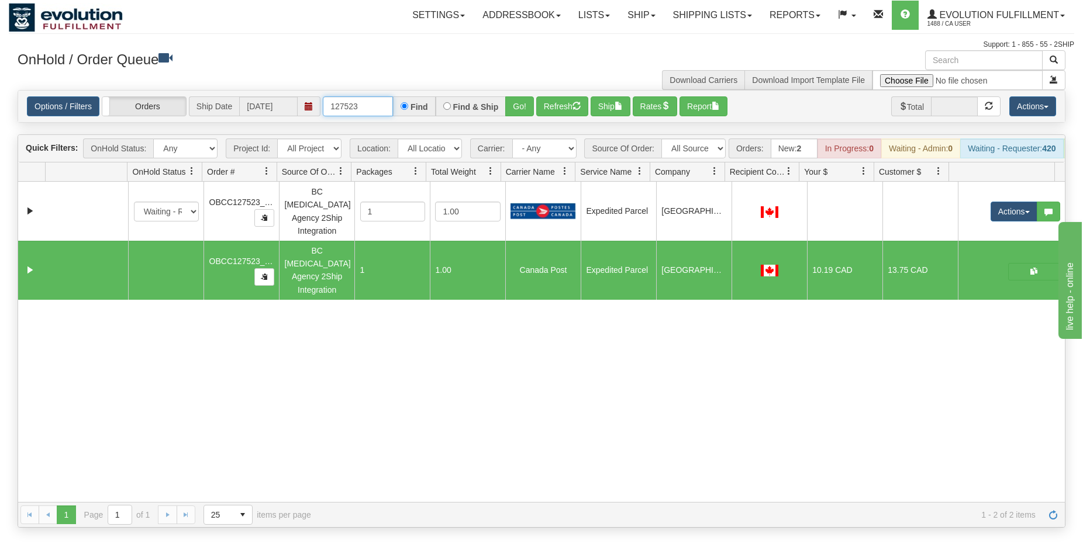
drag, startPoint x: 354, startPoint y: 107, endPoint x: 363, endPoint y: 109, distance: 9.1
click at [363, 109] on input "127523" at bounding box center [358, 106] width 70 height 20
click at [526, 102] on button "Go!" at bounding box center [519, 106] width 29 height 20
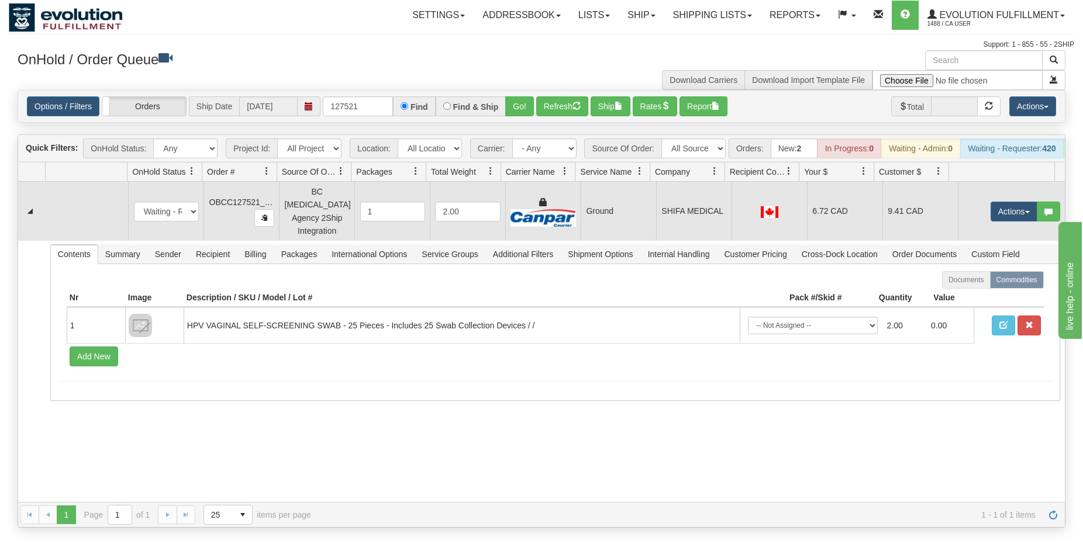
click at [890, 230] on td "9.41 CAD" at bounding box center [919, 211] width 75 height 59
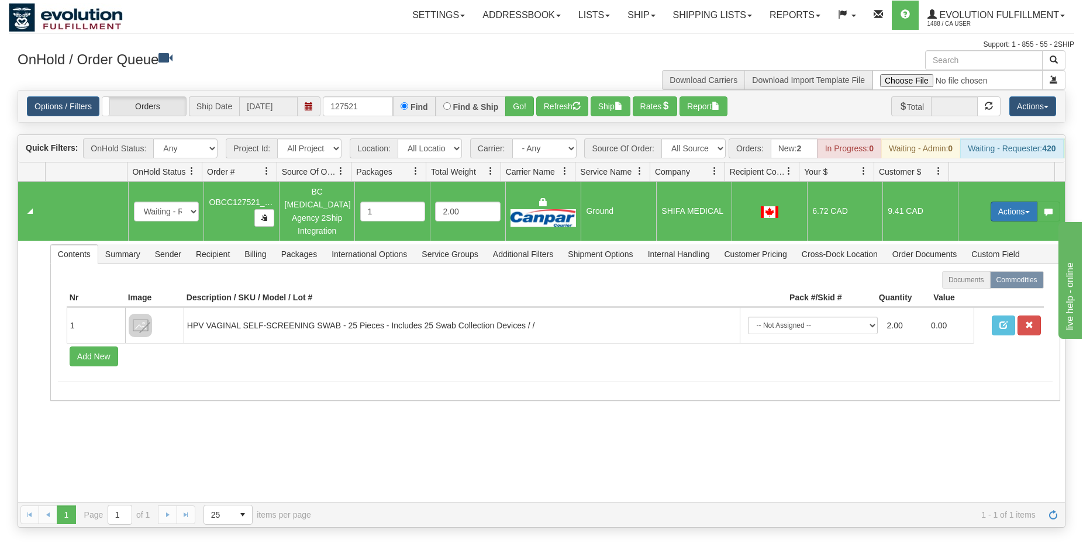
click at [1008, 212] on button "Actions" at bounding box center [1014, 212] width 47 height 20
click at [996, 268] on span "Rate All Services" at bounding box center [990, 264] width 70 height 9
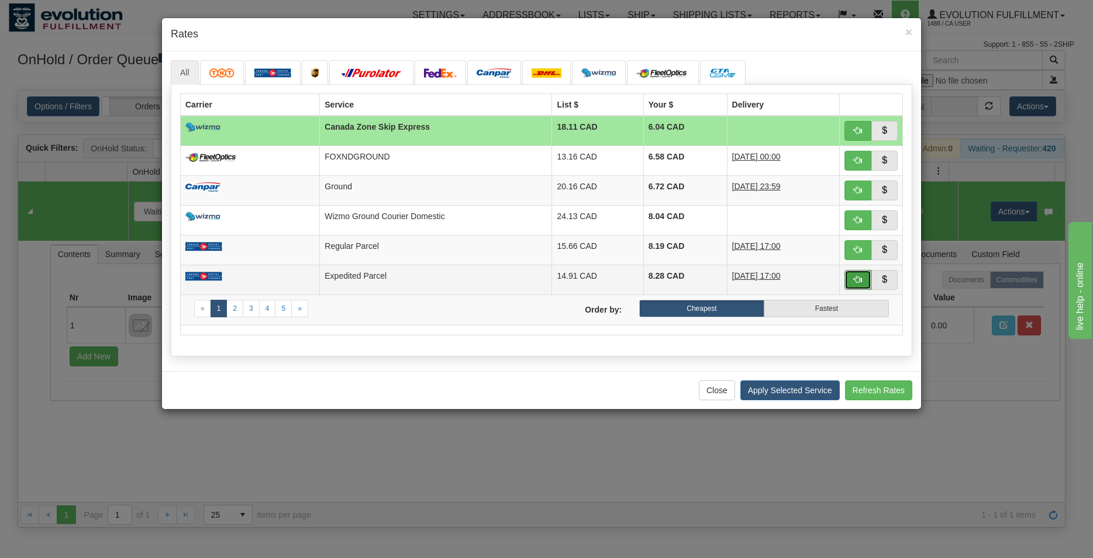
click at [858, 277] on span "button" at bounding box center [858, 279] width 8 height 8
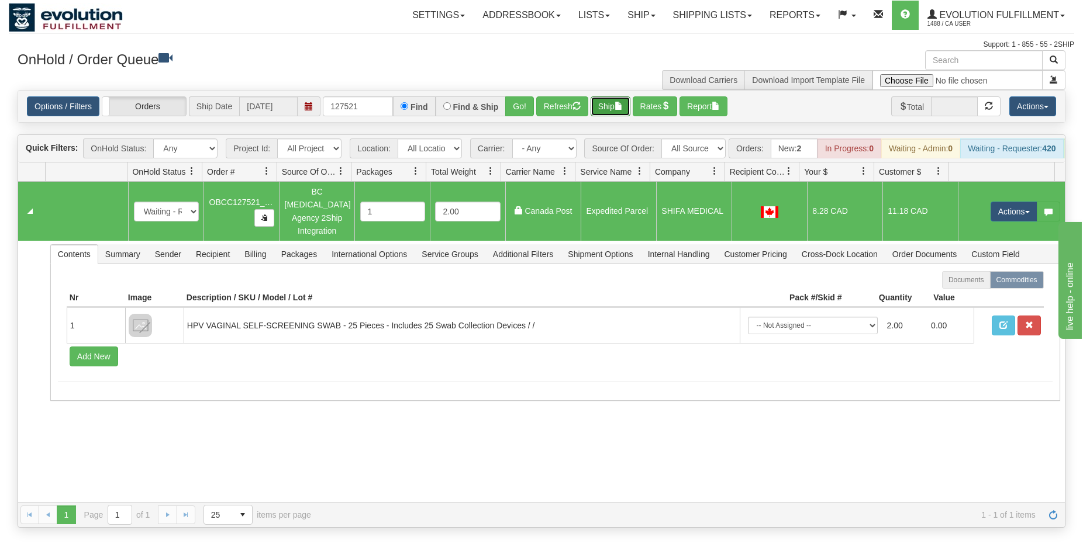
click at [615, 108] on button "Ship" at bounding box center [611, 106] width 40 height 20
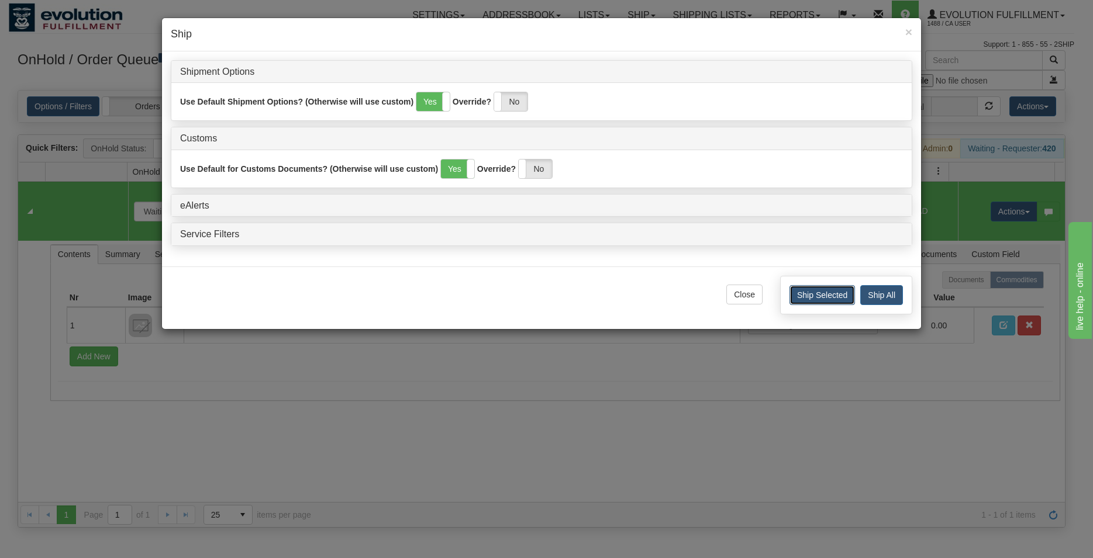
click at [800, 288] on button "Ship Selected" at bounding box center [821, 295] width 65 height 20
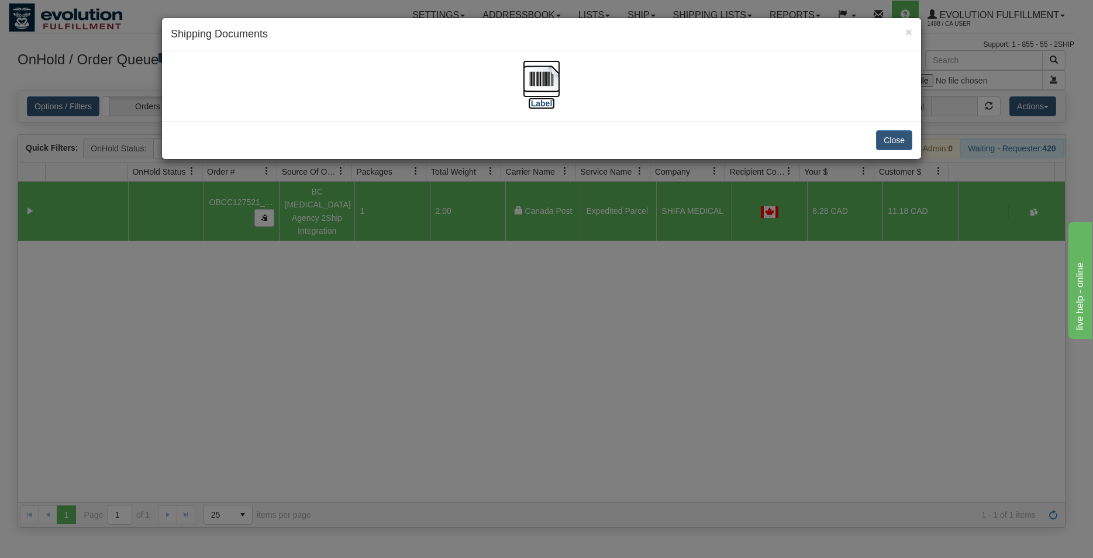
click at [554, 82] on img at bounding box center [541, 78] width 37 height 37
click at [878, 140] on button "Close" at bounding box center [894, 140] width 36 height 20
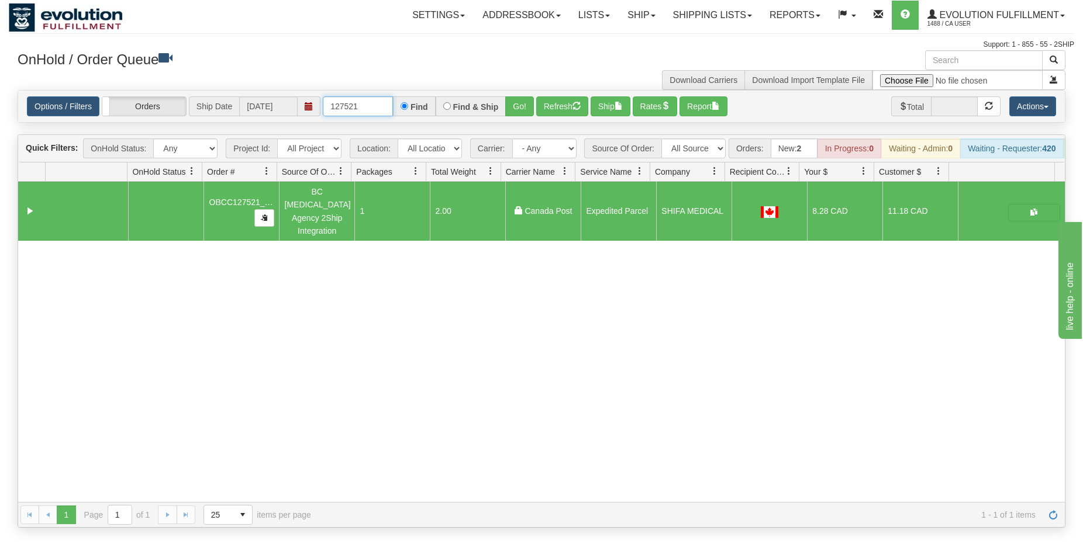
drag, startPoint x: 347, startPoint y: 104, endPoint x: 378, endPoint y: 102, distance: 30.5
click at [376, 102] on input "127521" at bounding box center [358, 106] width 70 height 20
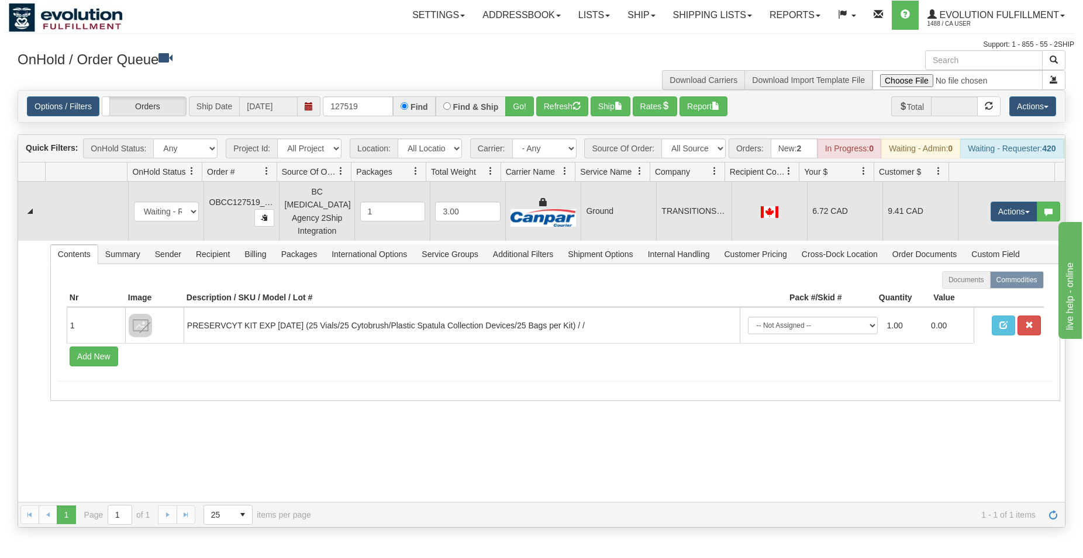
click at [620, 226] on td "Ground" at bounding box center [618, 211] width 75 height 59
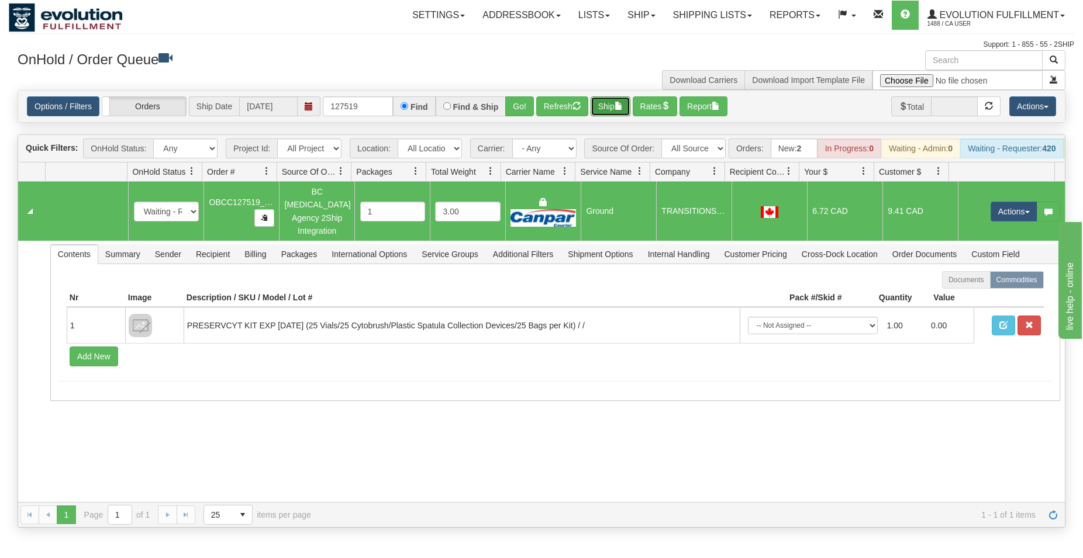
click at [611, 109] on button "Ship" at bounding box center [611, 106] width 40 height 20
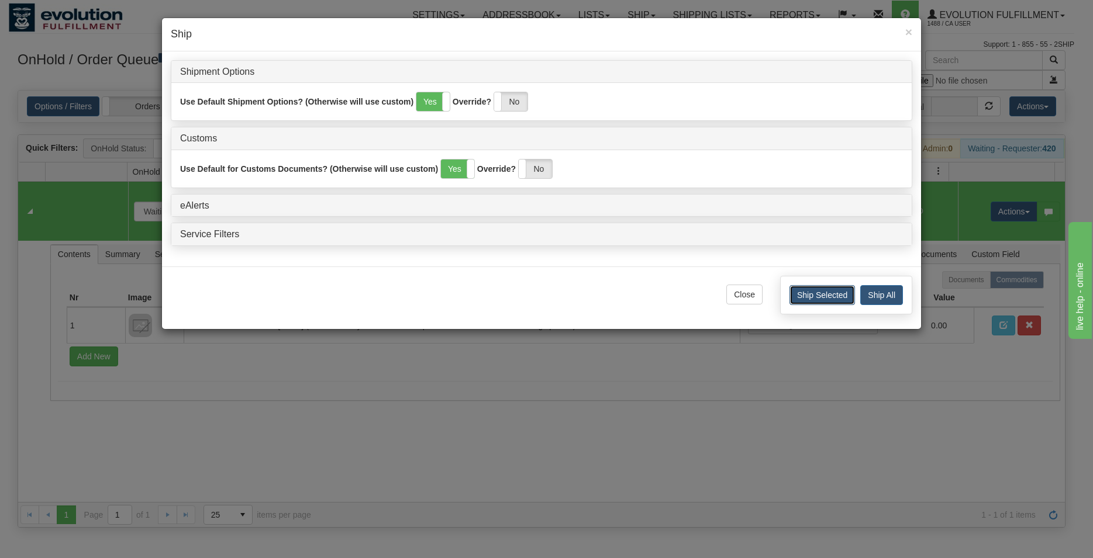
click at [802, 301] on button "Ship Selected" at bounding box center [821, 295] width 65 height 20
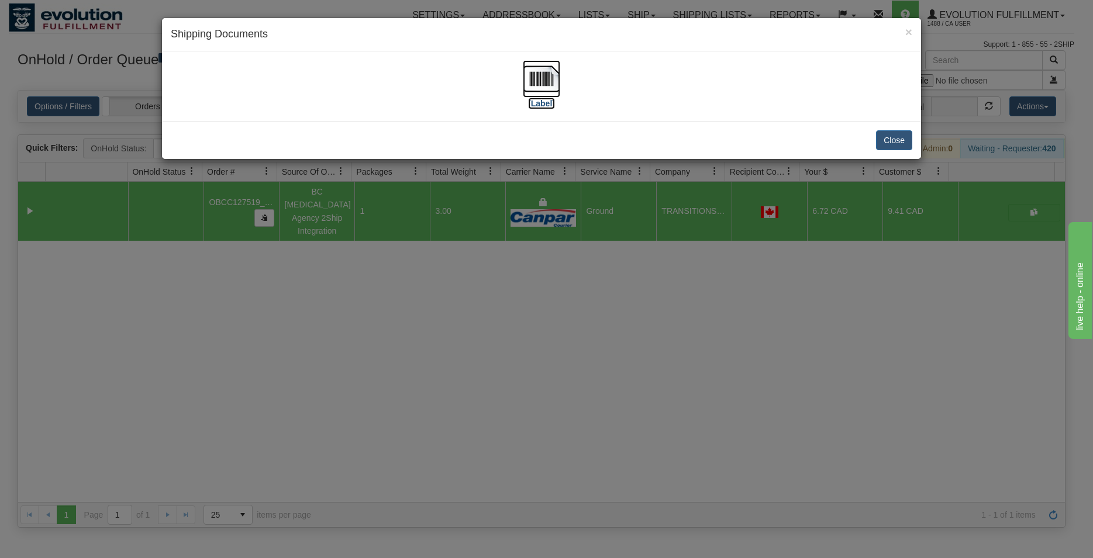
click at [544, 88] on img at bounding box center [541, 78] width 37 height 37
click at [895, 144] on button "Close" at bounding box center [894, 140] width 36 height 20
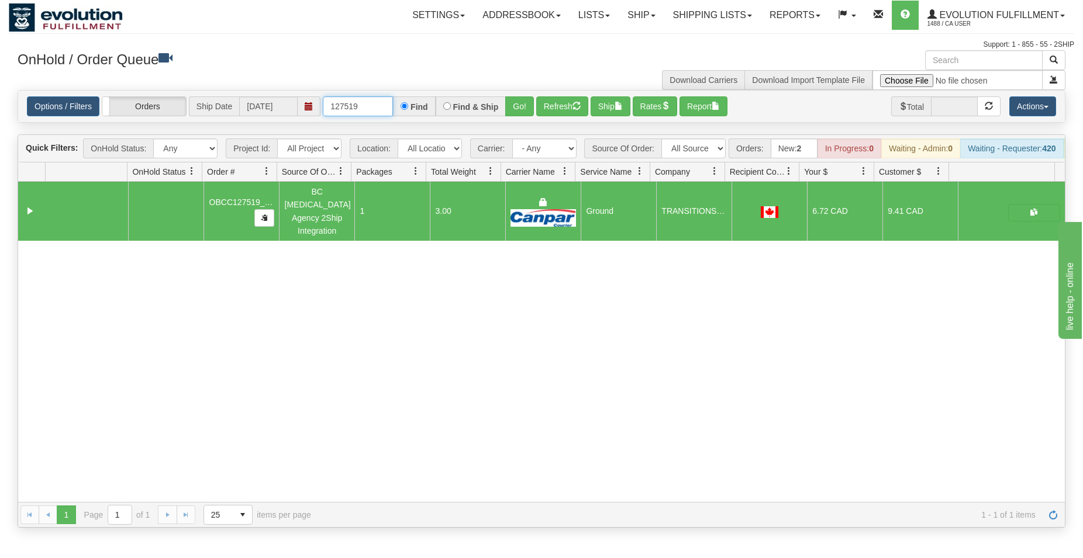
click at [366, 105] on input "127519" at bounding box center [358, 106] width 70 height 20
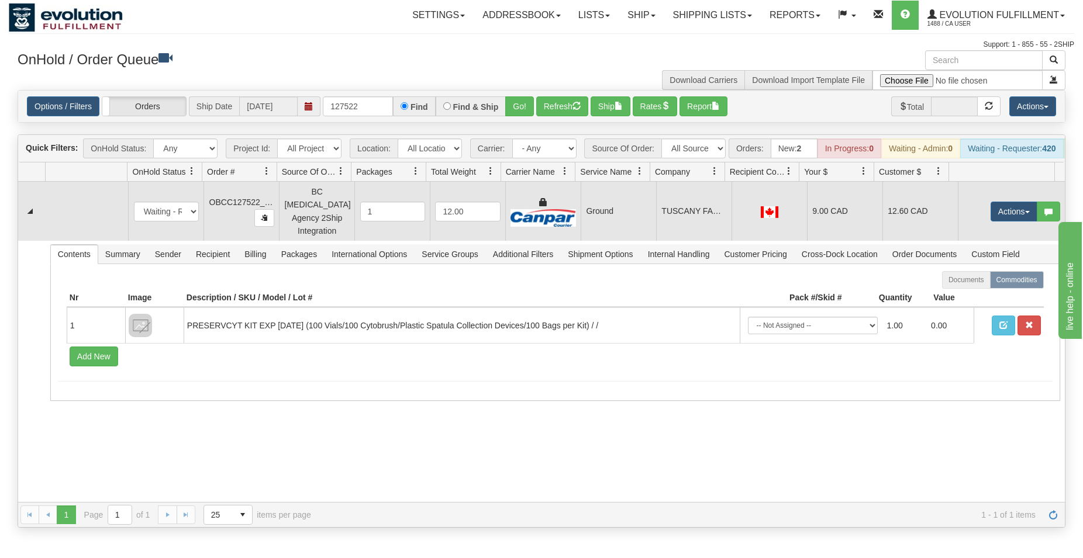
click at [581, 205] on td "Ground" at bounding box center [618, 211] width 75 height 59
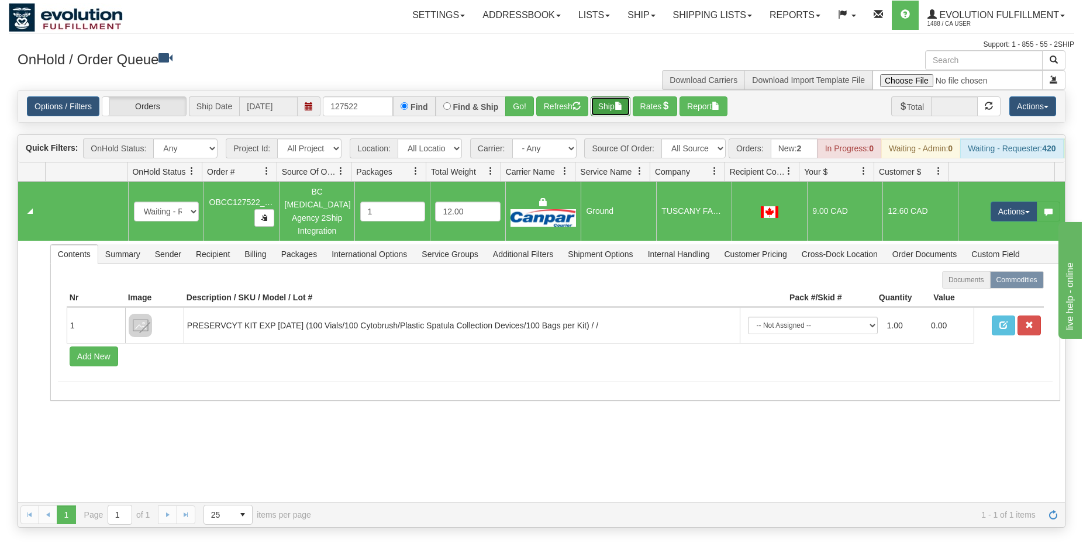
click at [613, 101] on button "Ship" at bounding box center [611, 106] width 40 height 20
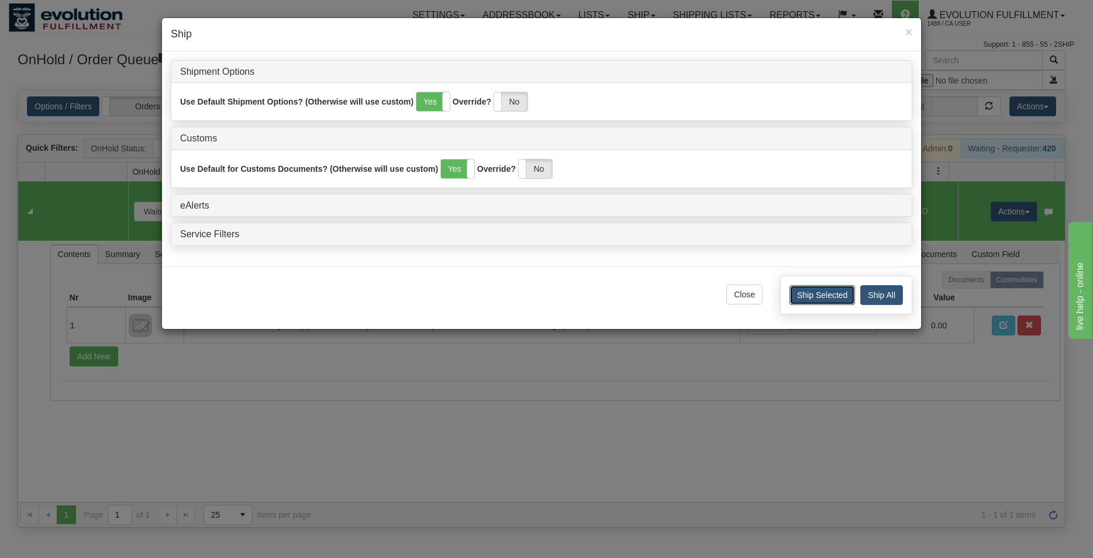
click at [818, 288] on button "Ship Selected" at bounding box center [821, 295] width 65 height 20
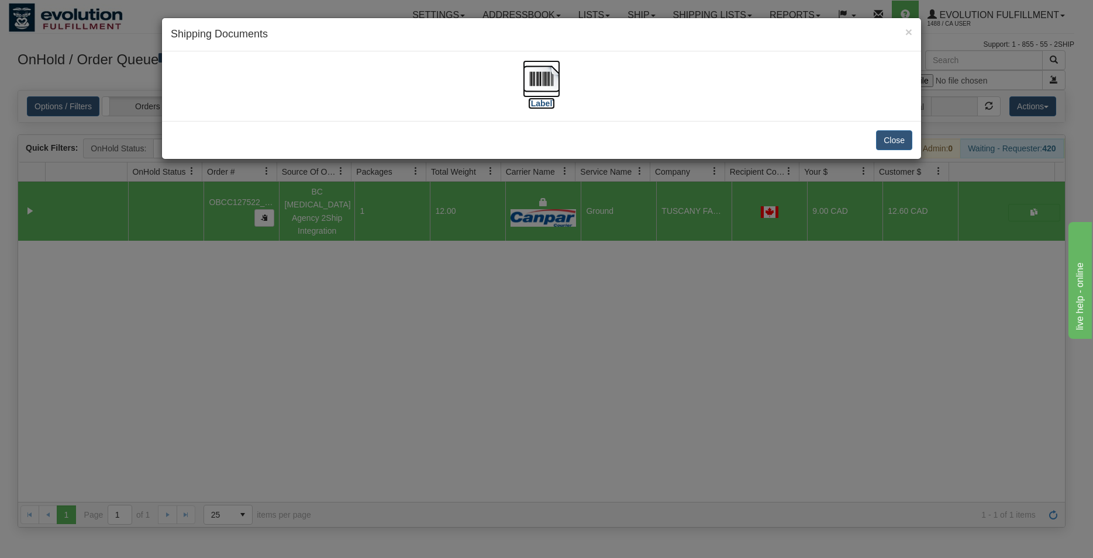
click at [544, 88] on img at bounding box center [541, 78] width 37 height 37
click at [906, 137] on button "Close" at bounding box center [894, 140] width 36 height 20
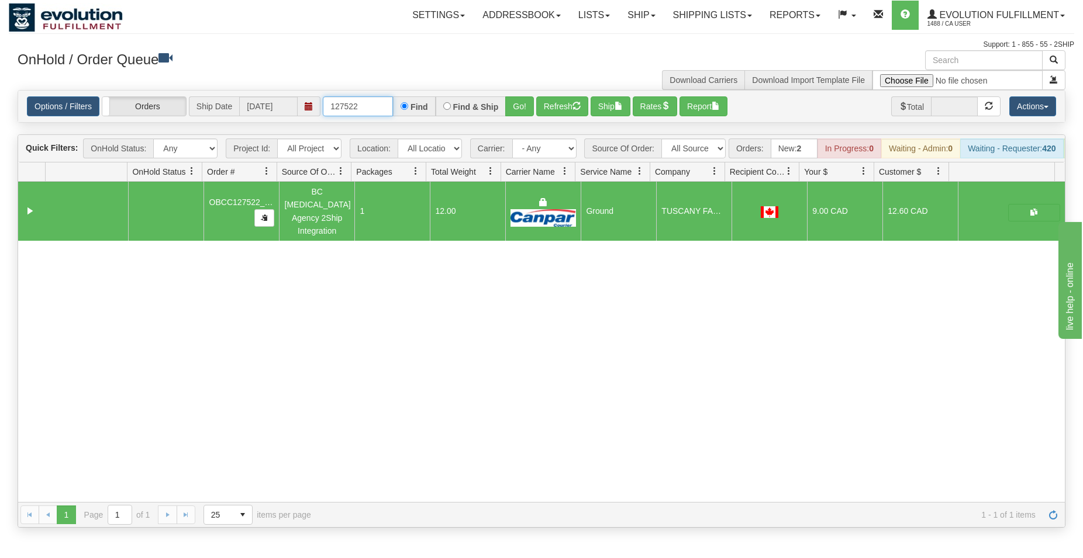
drag, startPoint x: 358, startPoint y: 112, endPoint x: 365, endPoint y: 112, distance: 6.4
click at [365, 112] on input "127522" at bounding box center [358, 106] width 70 height 20
type input "127527"
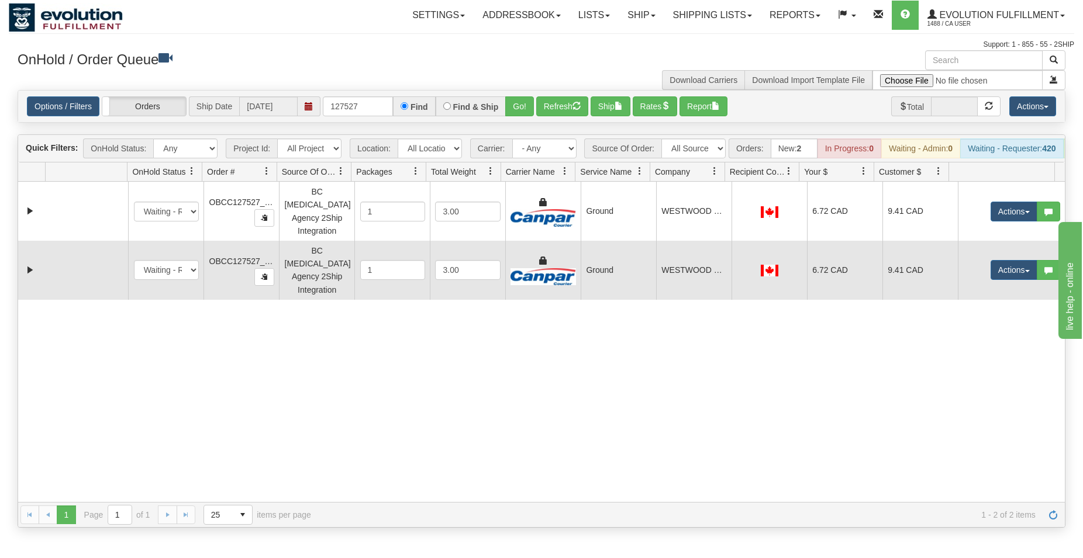
click at [942, 254] on td "9.41 CAD" at bounding box center [919, 270] width 75 height 59
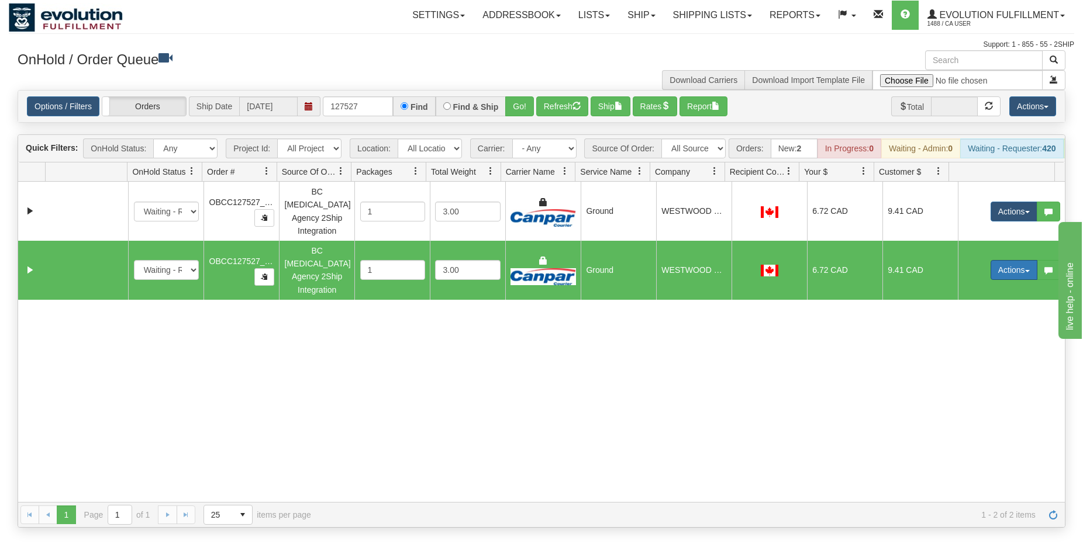
click at [995, 260] on button "Actions" at bounding box center [1014, 270] width 47 height 20
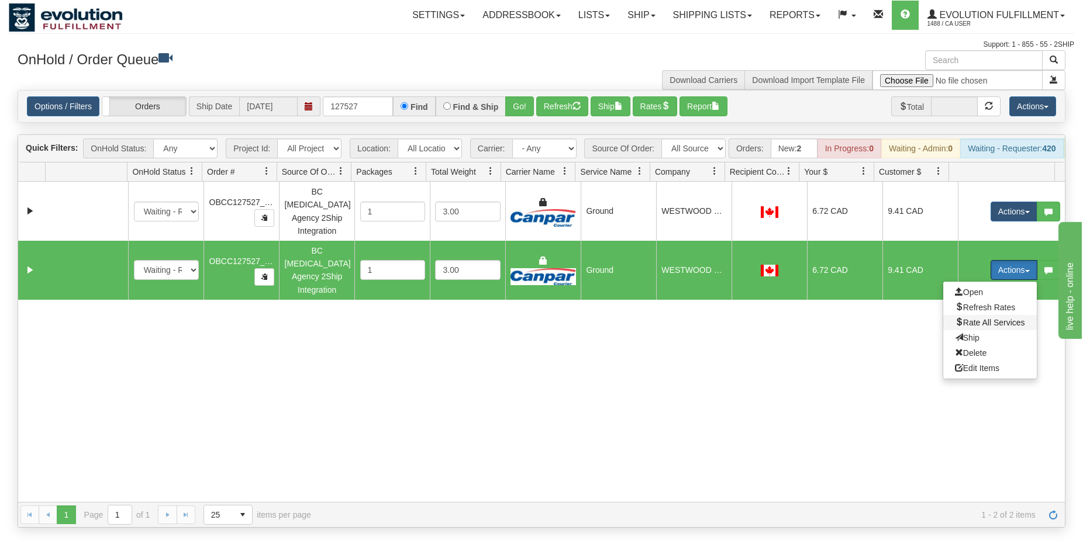
click at [971, 318] on span "Rate All Services" at bounding box center [990, 322] width 70 height 9
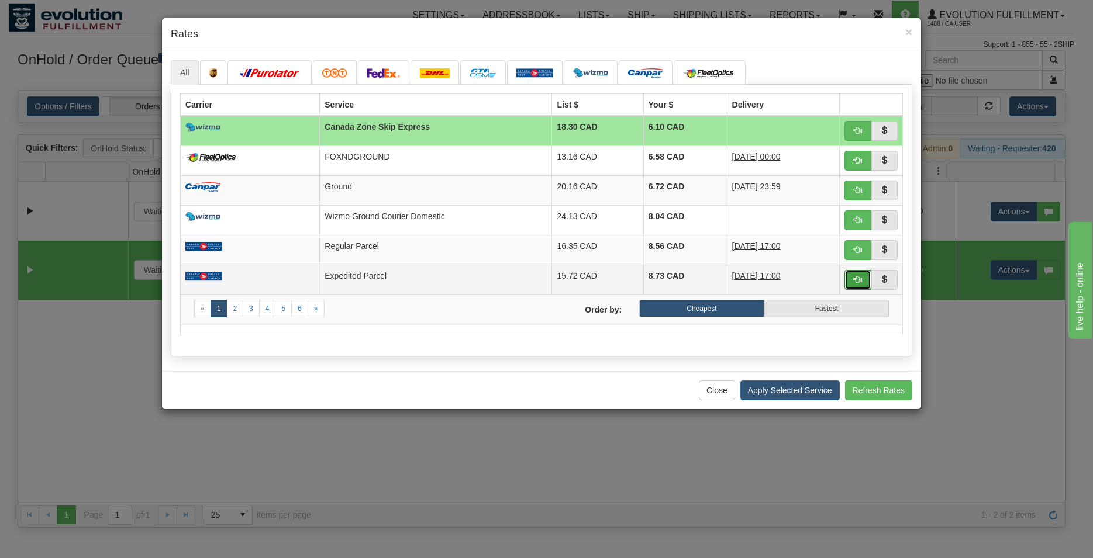
click at [849, 277] on button "button" at bounding box center [857, 280] width 27 height 20
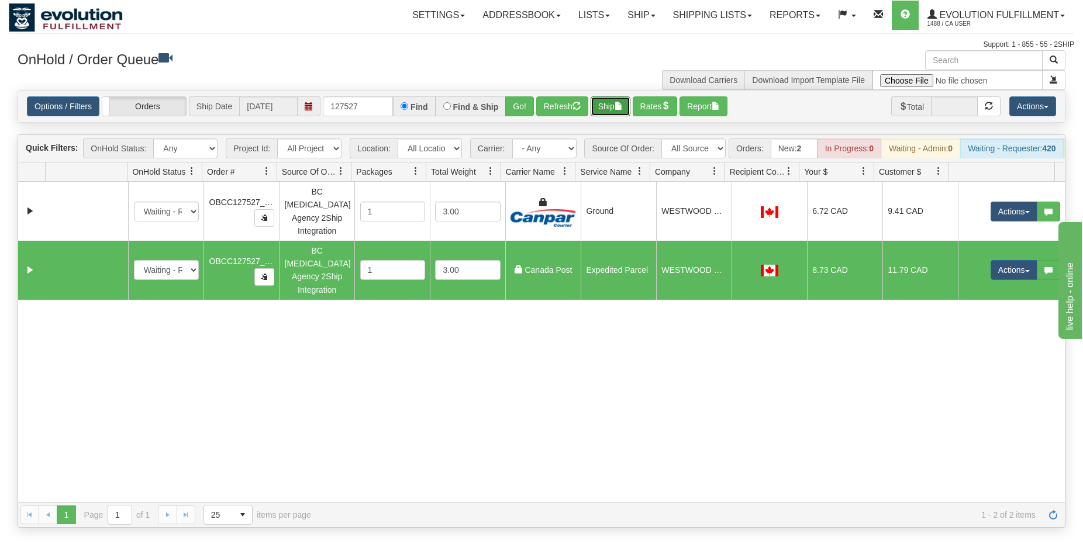
click at [604, 112] on button "Ship" at bounding box center [611, 106] width 40 height 20
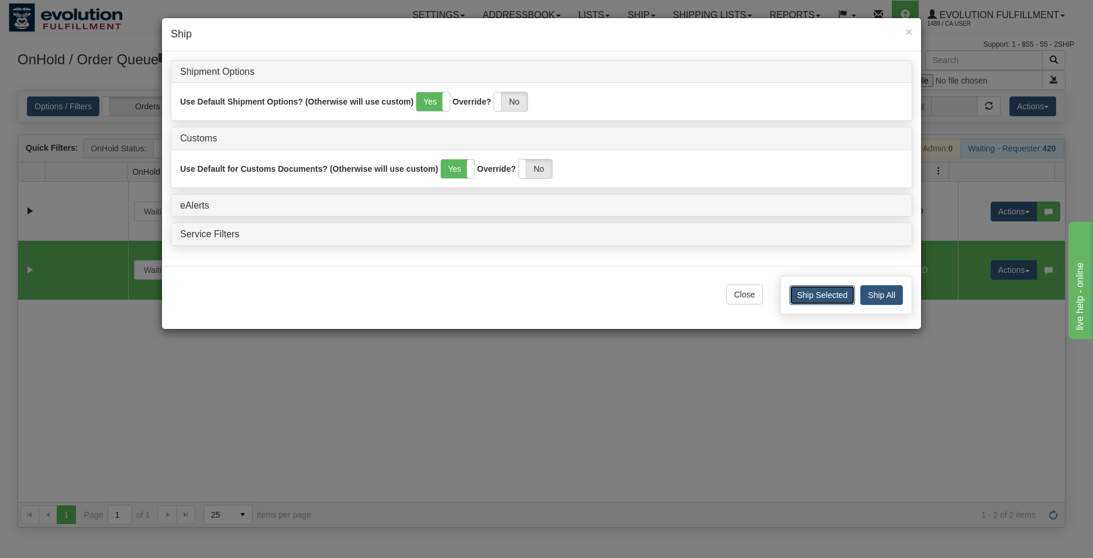
click at [797, 292] on button "Ship Selected" at bounding box center [821, 295] width 65 height 20
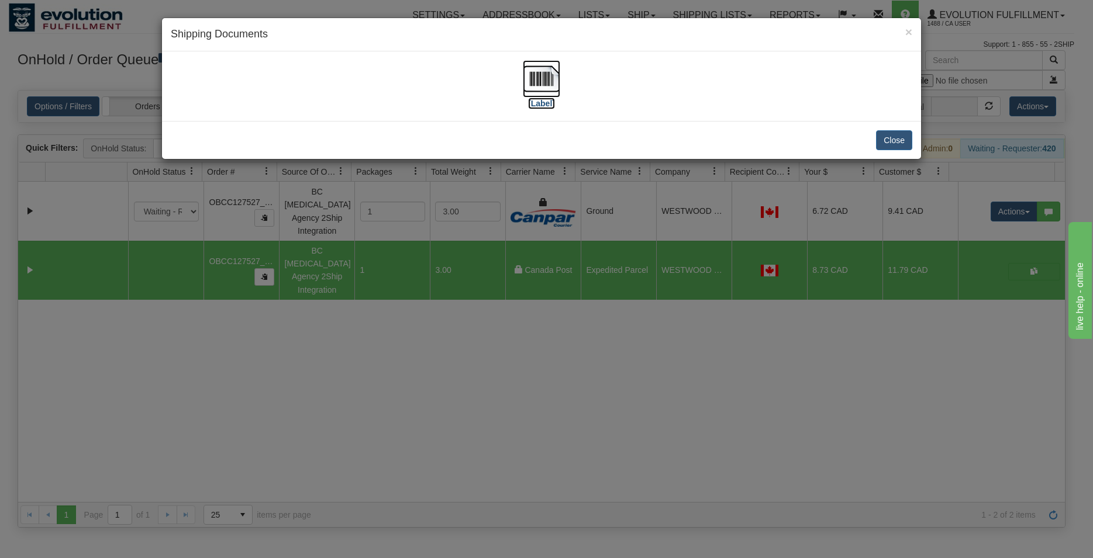
click at [544, 75] on img at bounding box center [541, 78] width 37 height 37
click at [889, 144] on button "Close" at bounding box center [894, 140] width 36 height 20
